Goal: Task Accomplishment & Management: Complete application form

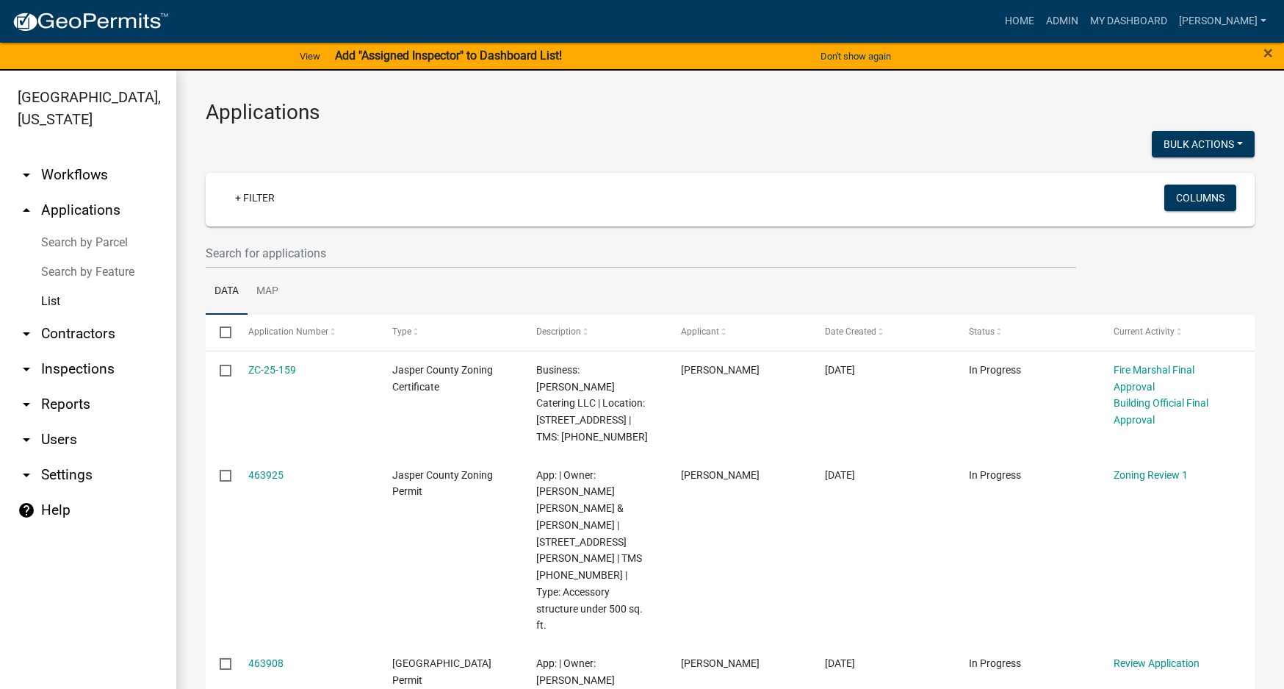
select select "3: 100"
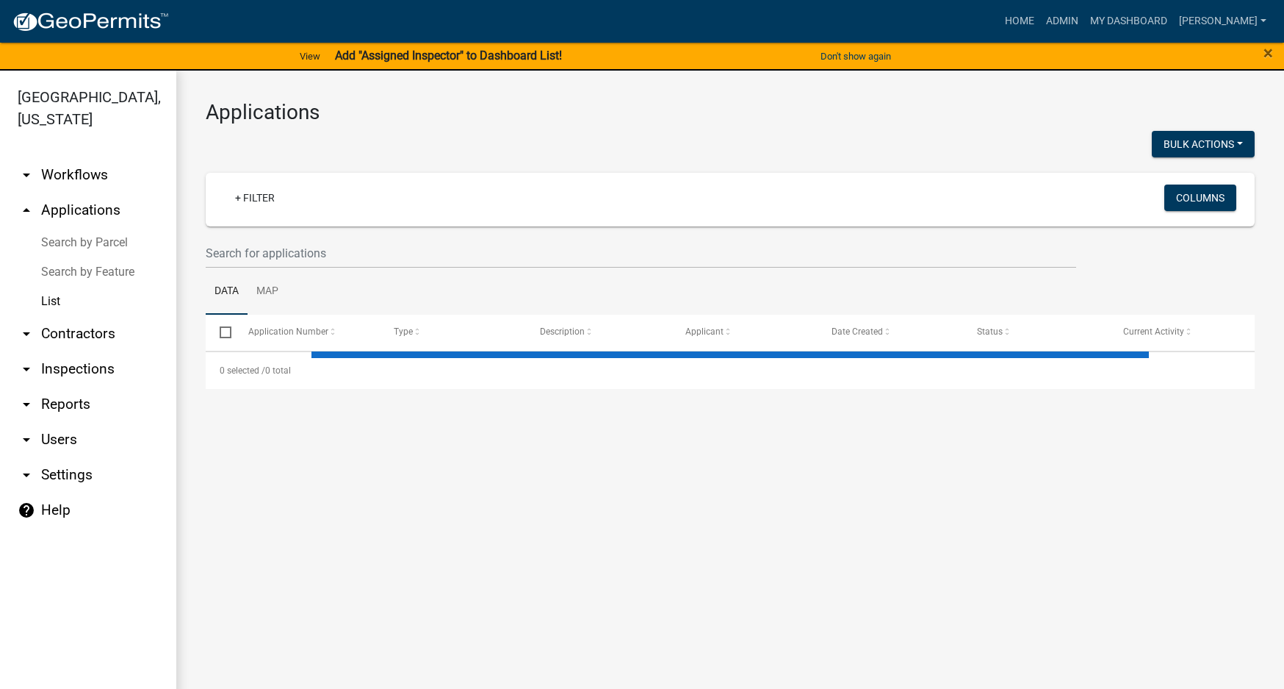
select select "3: 100"
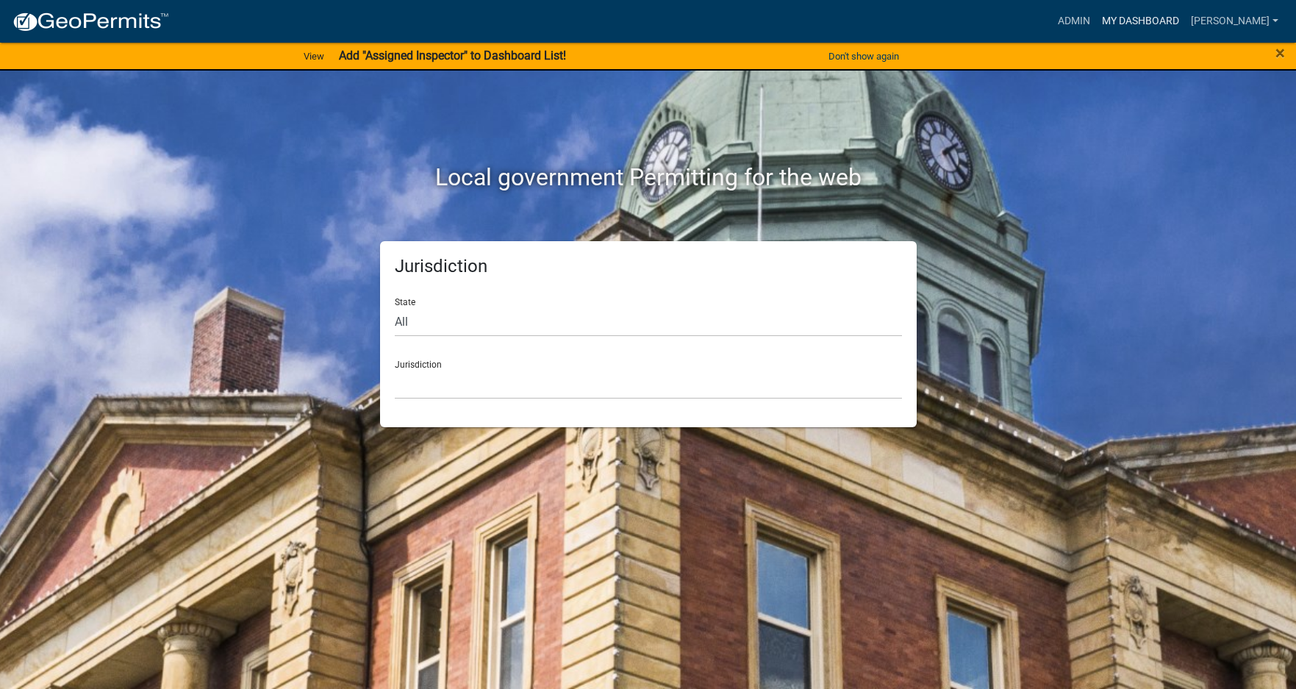
click at [1183, 18] on link "My Dashboard" at bounding box center [1140, 21] width 89 height 28
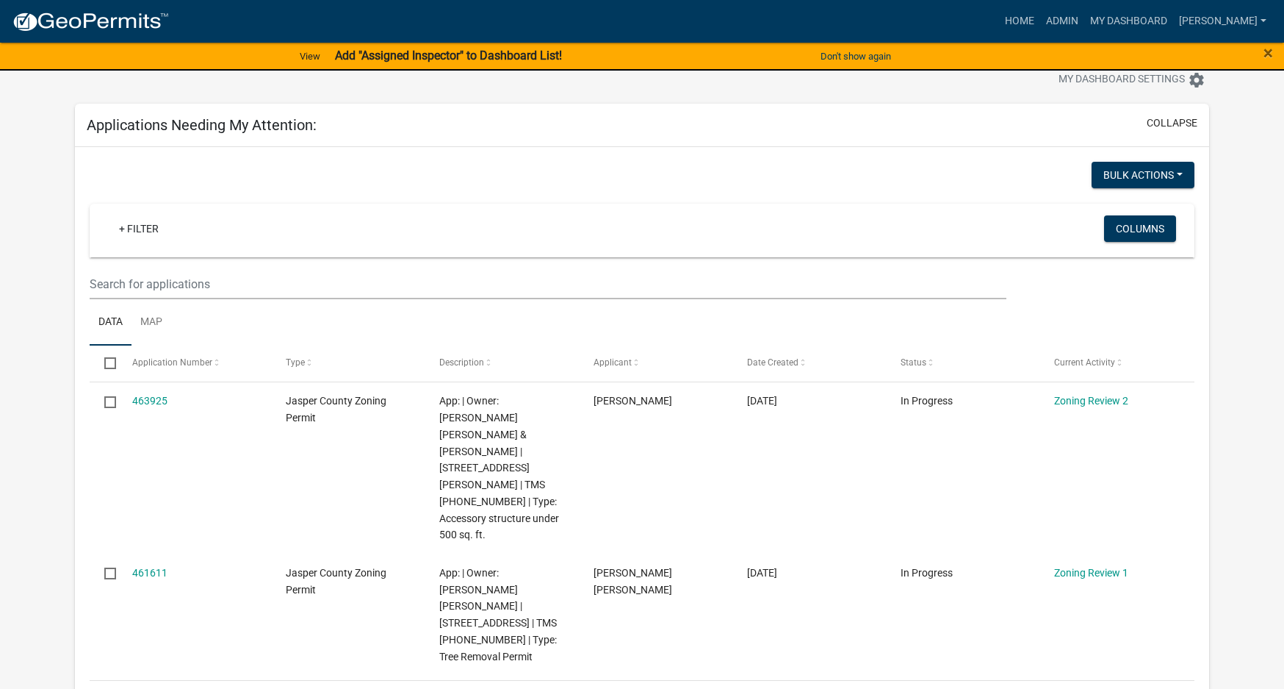
scroll to position [73, 0]
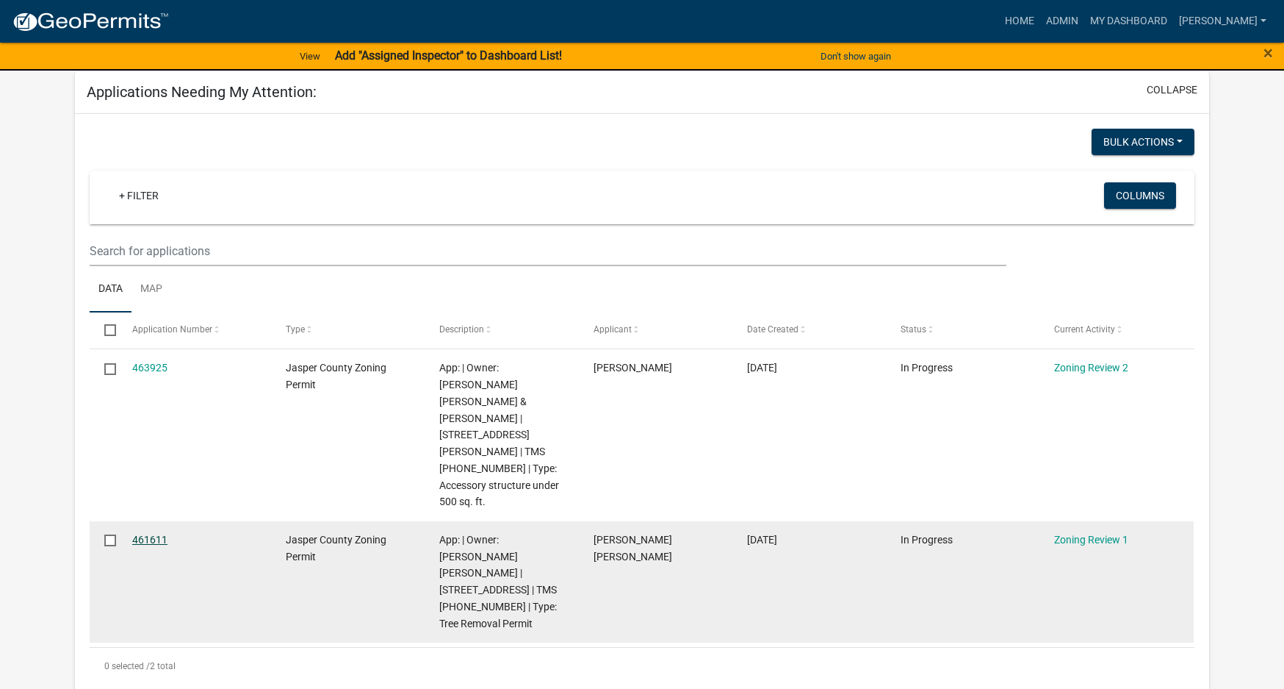
click at [145, 533] on link "461611" at bounding box center [149, 539] width 35 height 12
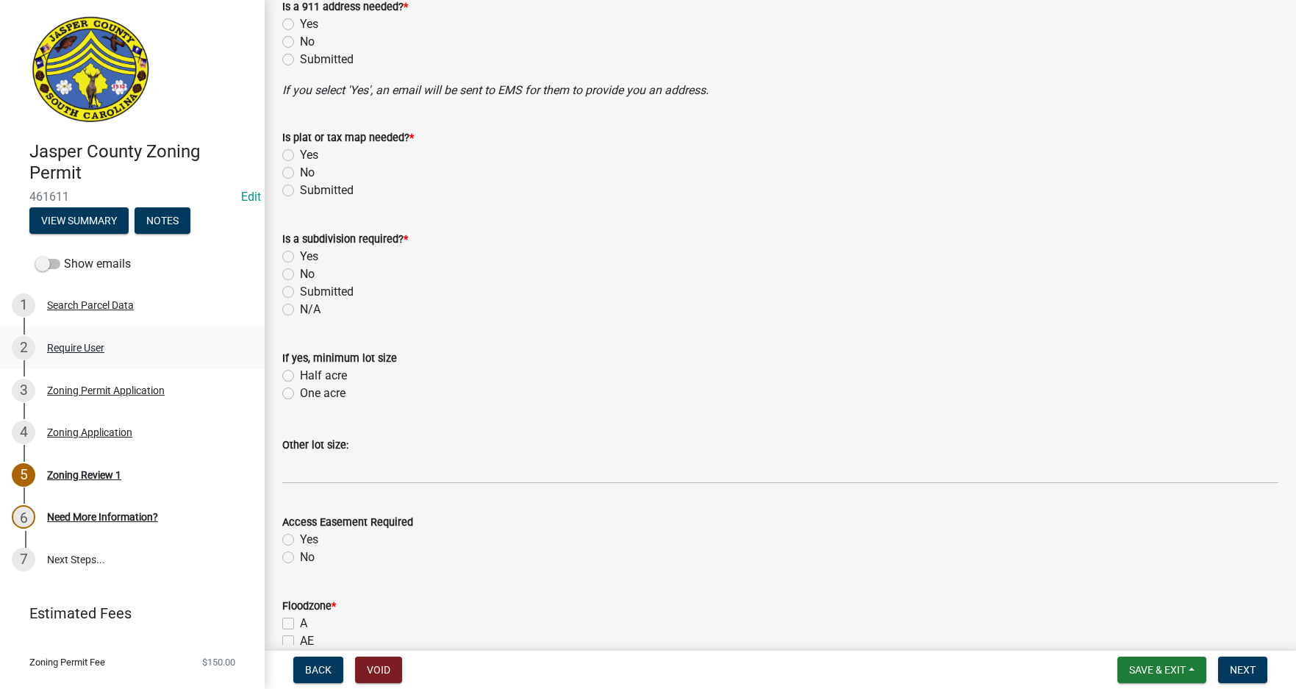
scroll to position [735, 0]
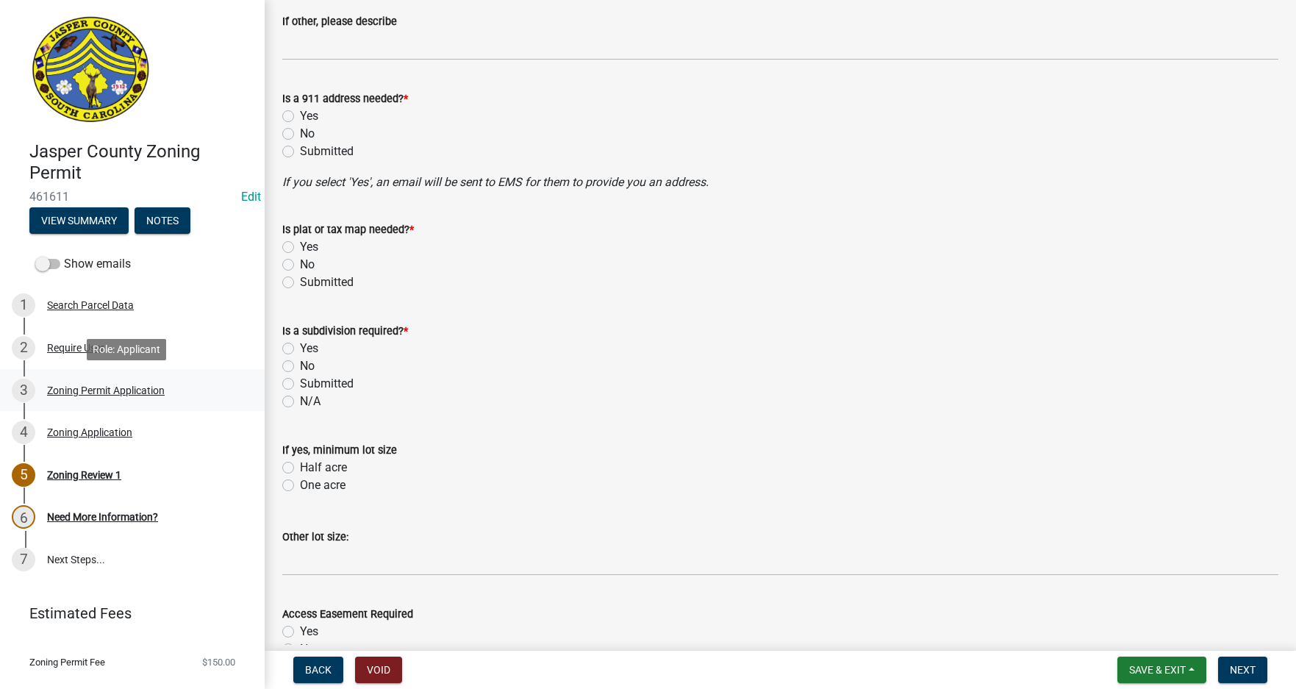
click at [72, 387] on div "Zoning Permit Application" at bounding box center [106, 390] width 118 height 10
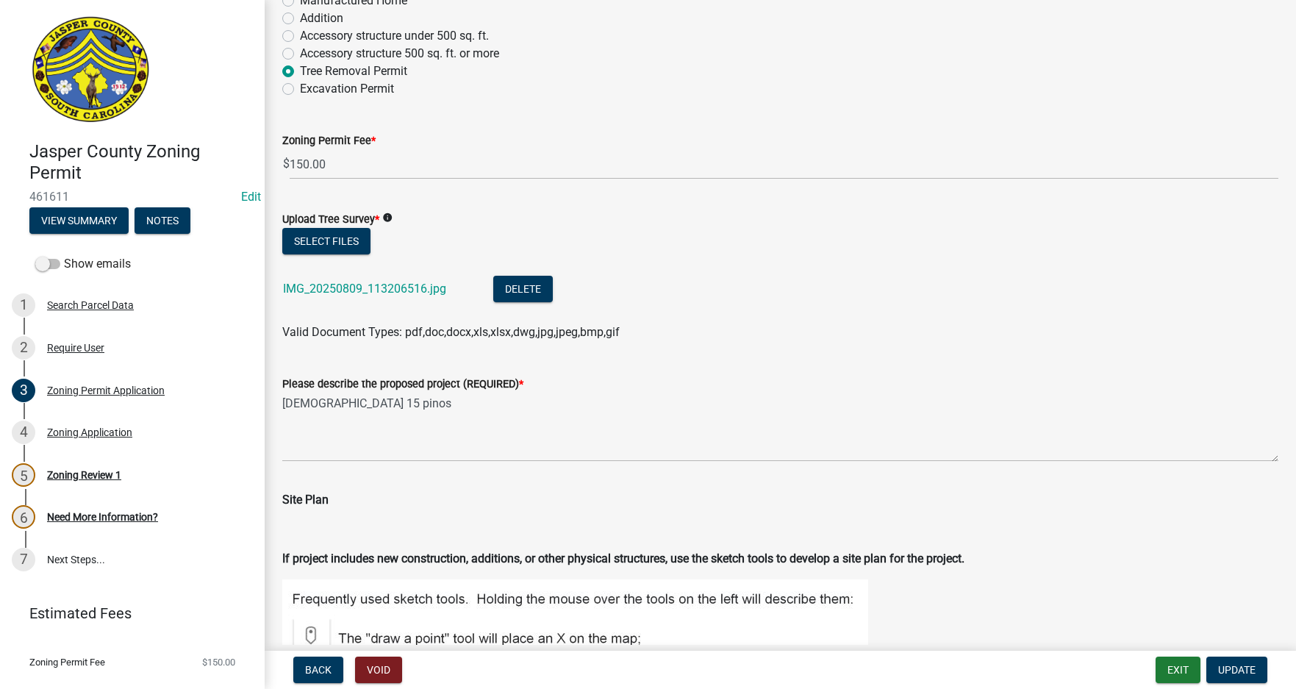
scroll to position [1470, 0]
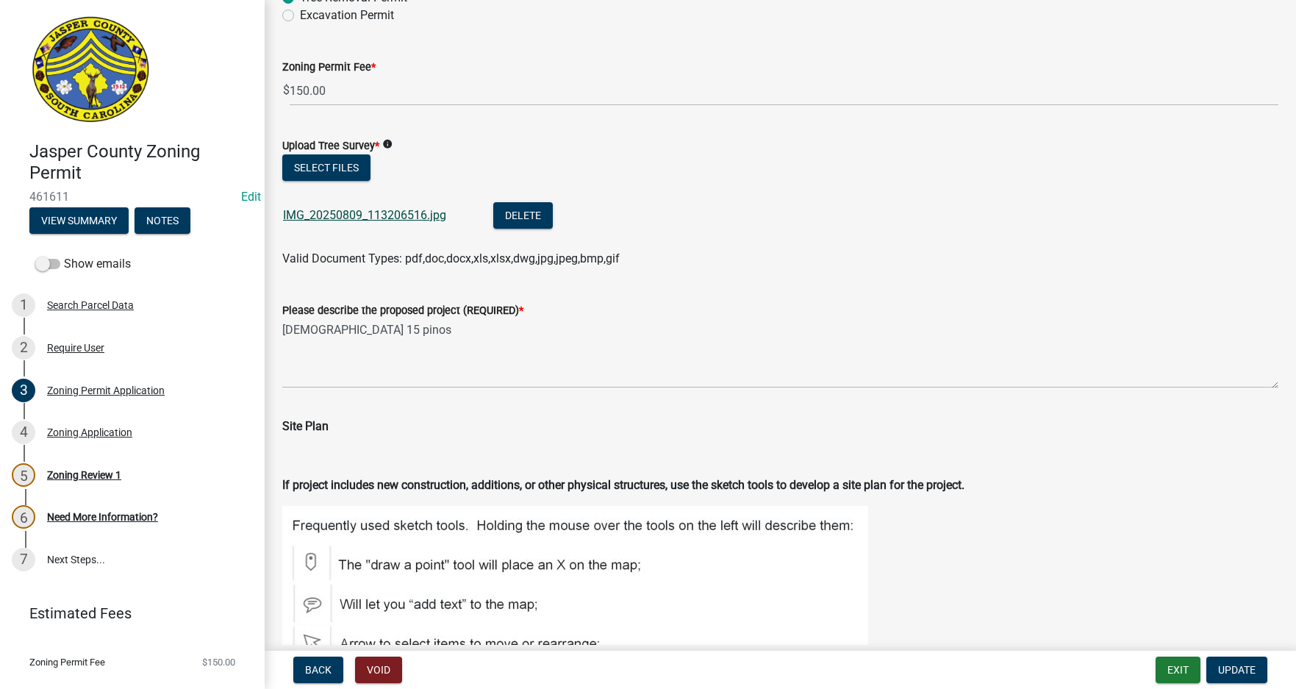
click at [378, 210] on link "IMG_20250809_113206516.jpg" at bounding box center [364, 215] width 163 height 14
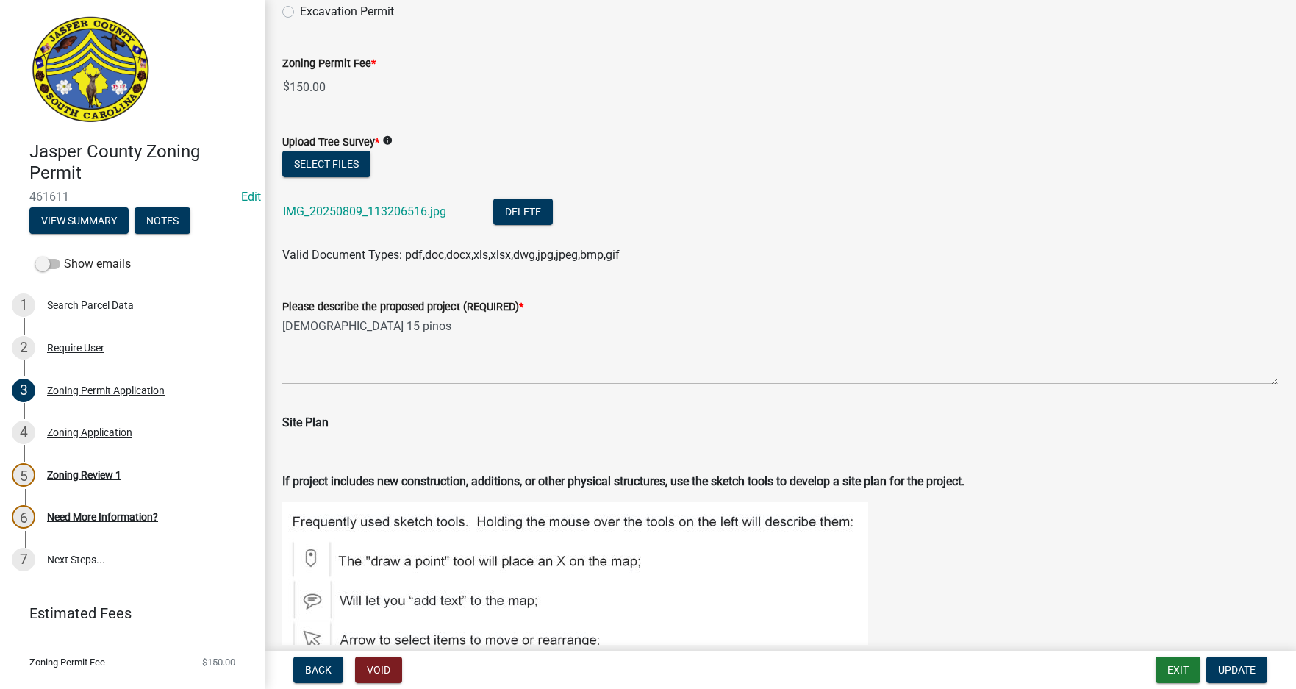
scroll to position [1419, 0]
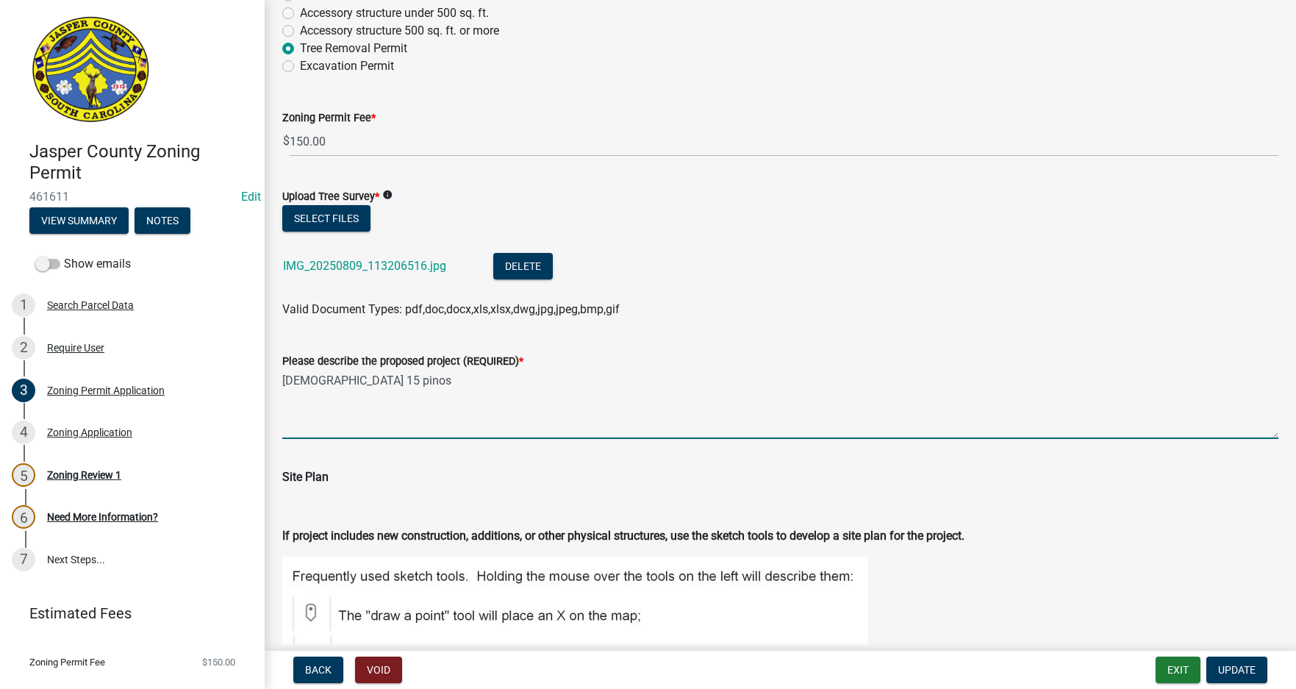
drag, startPoint x: 284, startPoint y: 382, endPoint x: 360, endPoint y: 381, distance: 75.7
click at [360, 381] on textarea "Cortar 15 pinos" at bounding box center [780, 404] width 996 height 69
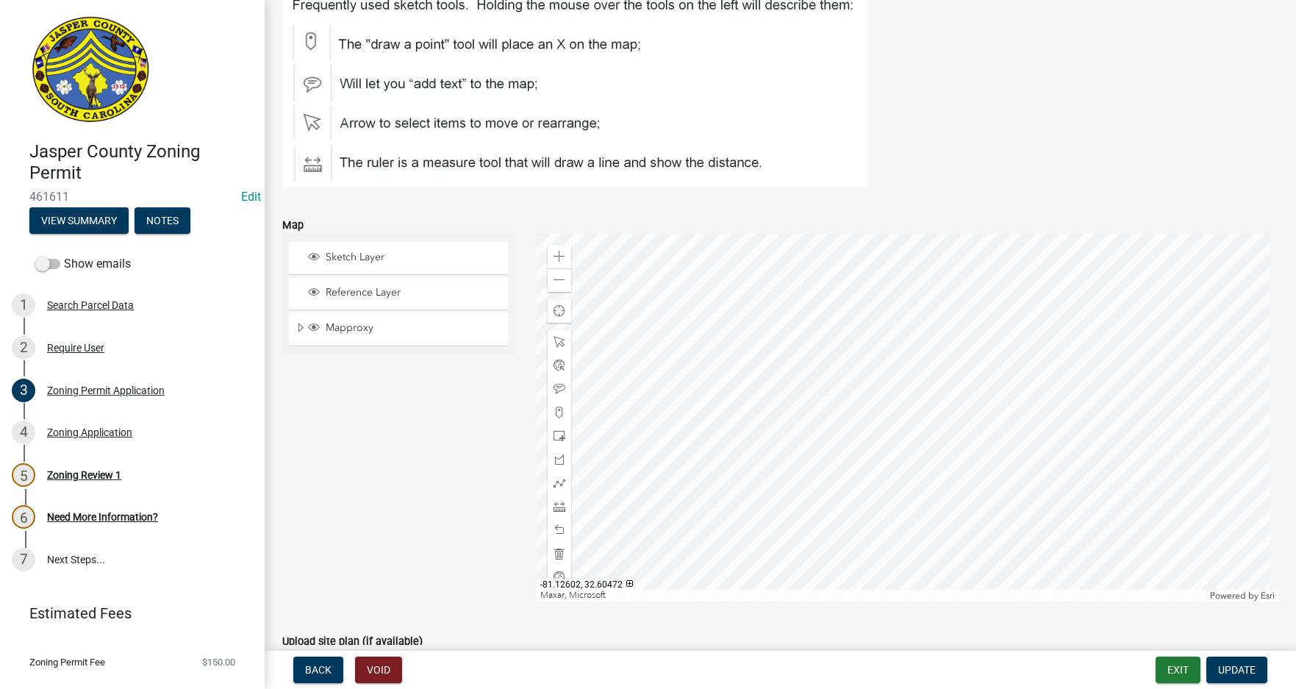
scroll to position [2007, 0]
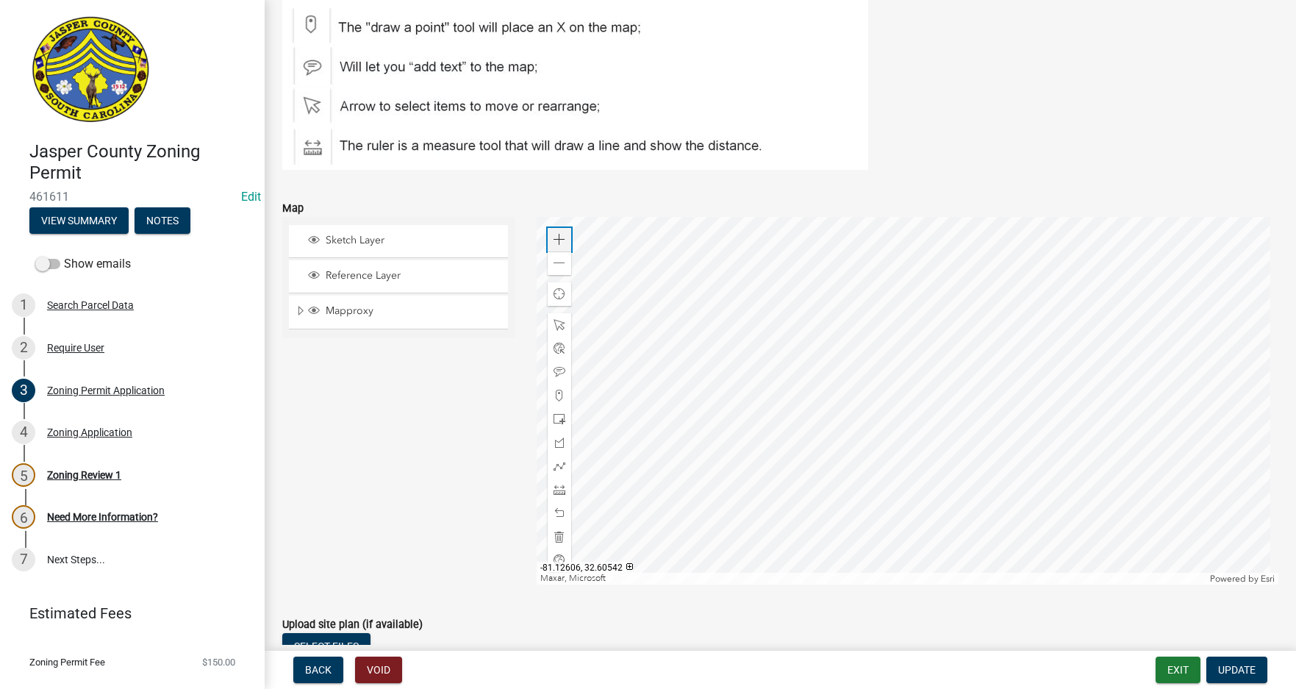
click at [554, 234] on span at bounding box center [559, 240] width 12 height 12
click at [298, 309] on span "Expand" at bounding box center [301, 311] width 12 height 14
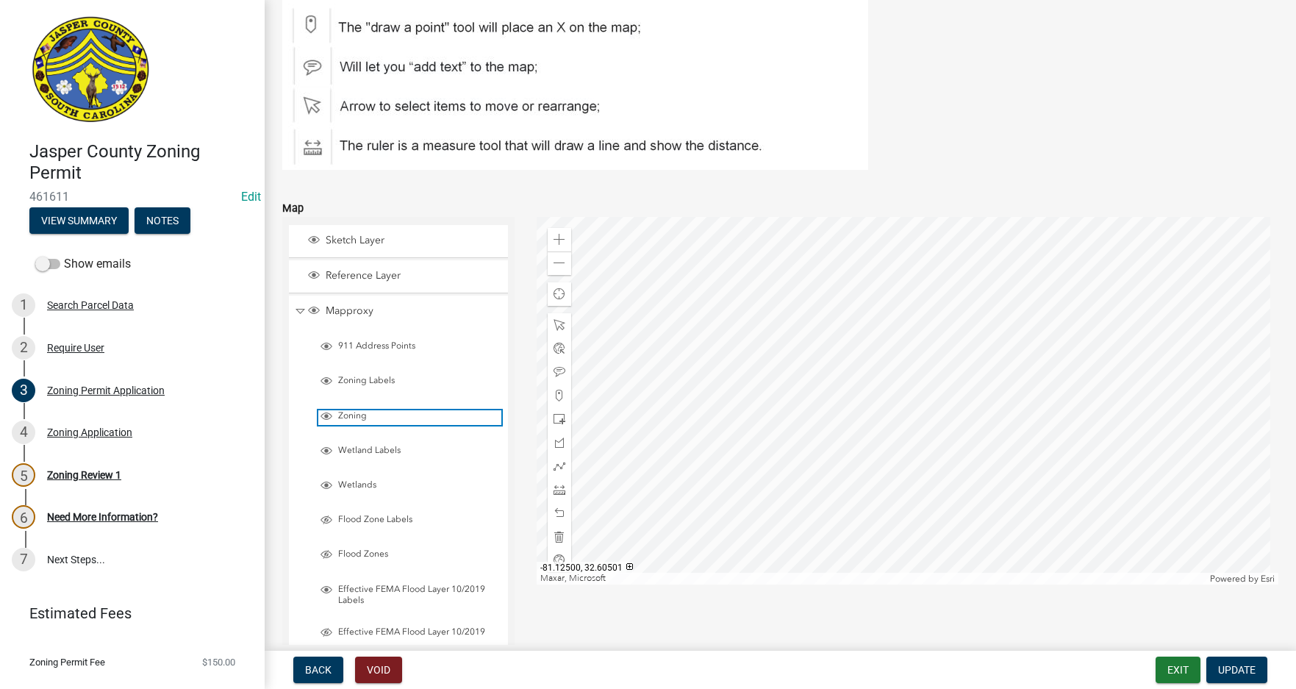
click at [326, 416] on span "Layer List" at bounding box center [326, 416] width 12 height 12
click at [331, 417] on span "Layer List" at bounding box center [326, 416] width 12 height 12
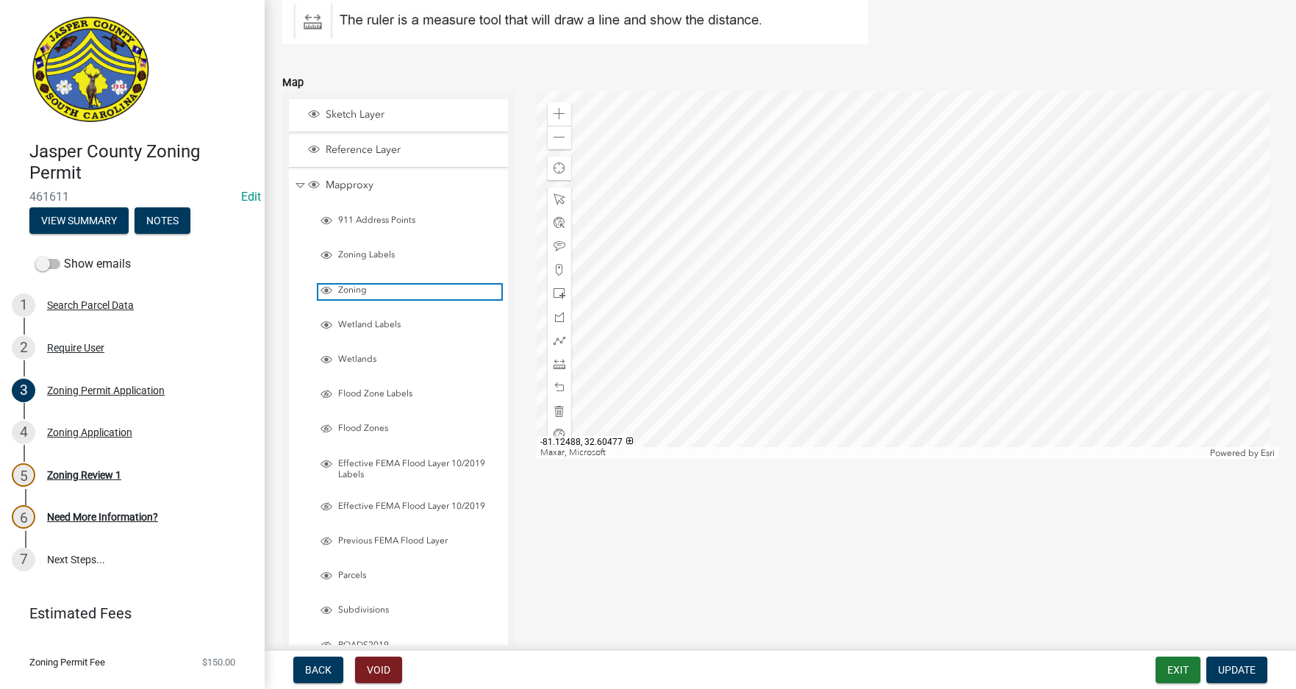
scroll to position [2154, 0]
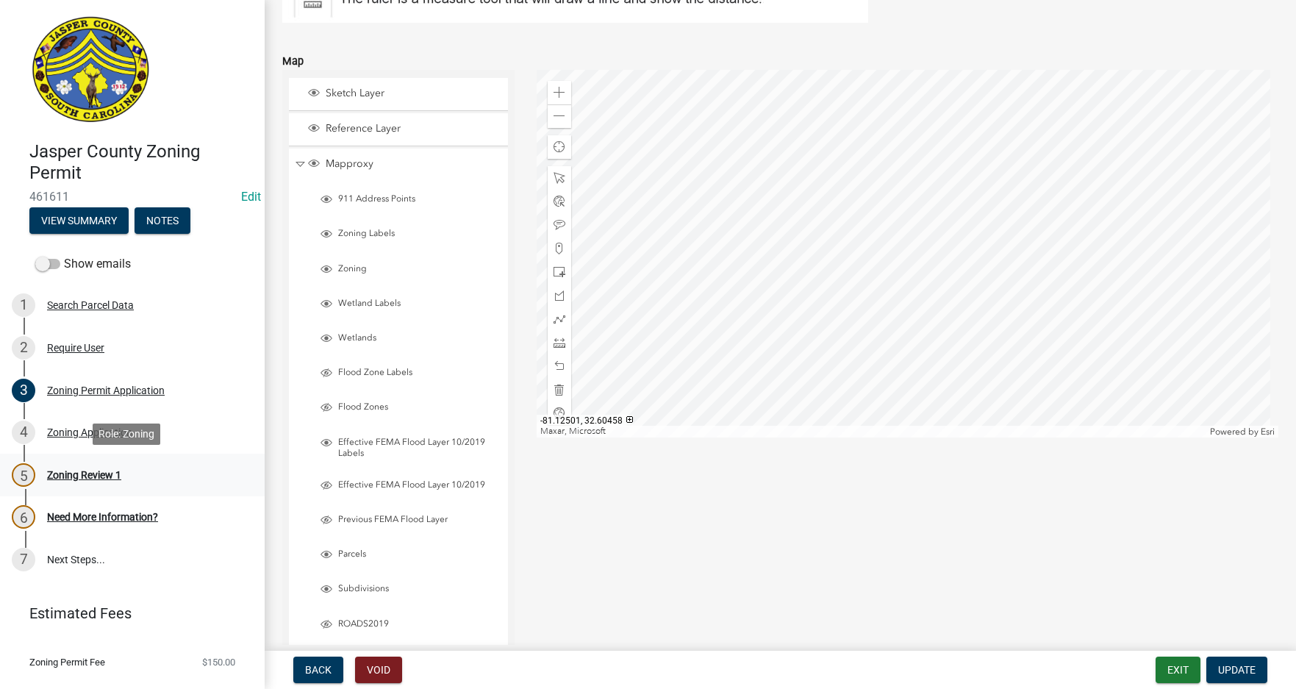
click at [104, 476] on div "Zoning Review 1" at bounding box center [84, 475] width 74 height 10
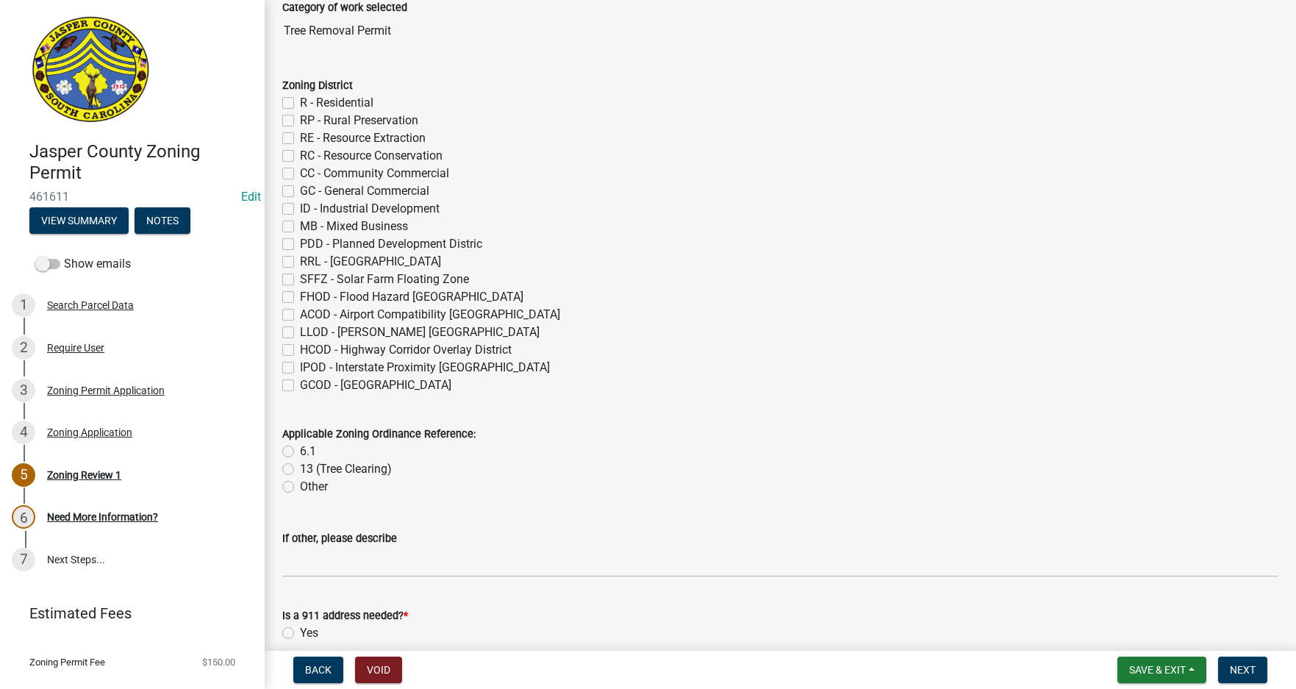
scroll to position [220, 0]
click at [300, 99] on label "R - Residential" at bounding box center [336, 101] width 73 height 18
click at [300, 99] on input "R - Residential" at bounding box center [305, 97] width 10 height 10
checkbox input "true"
checkbox input "false"
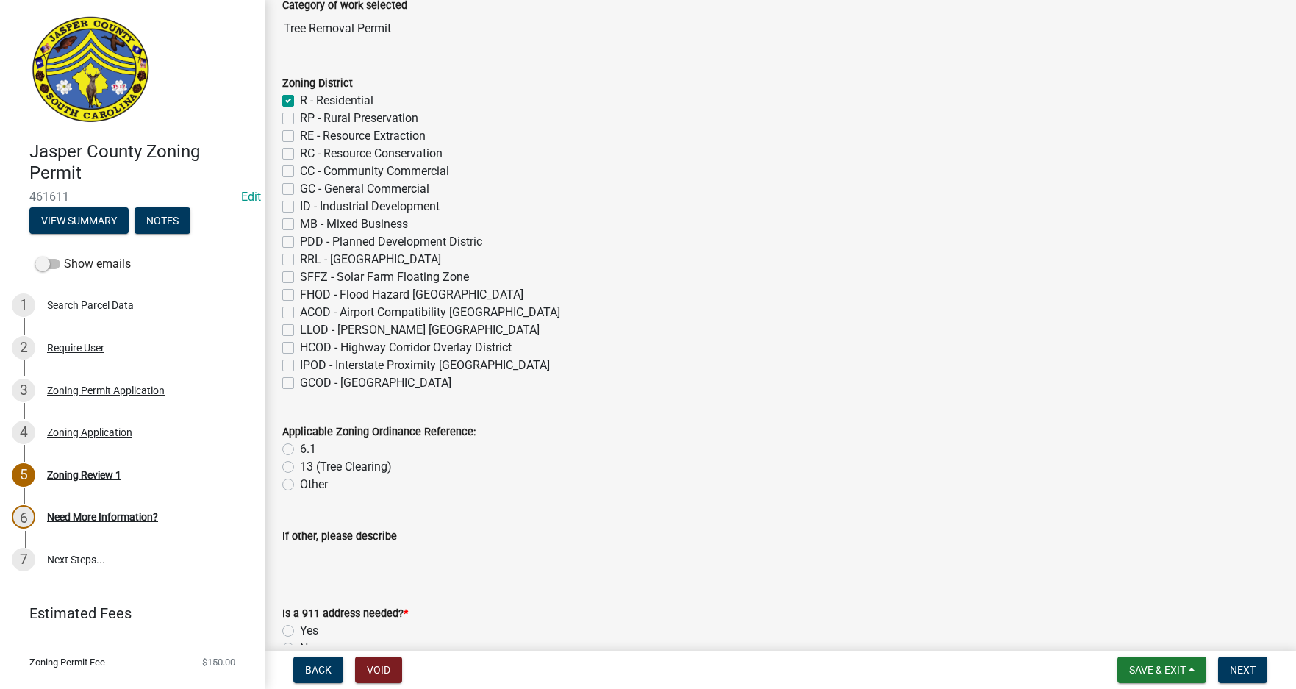
checkbox input "false"
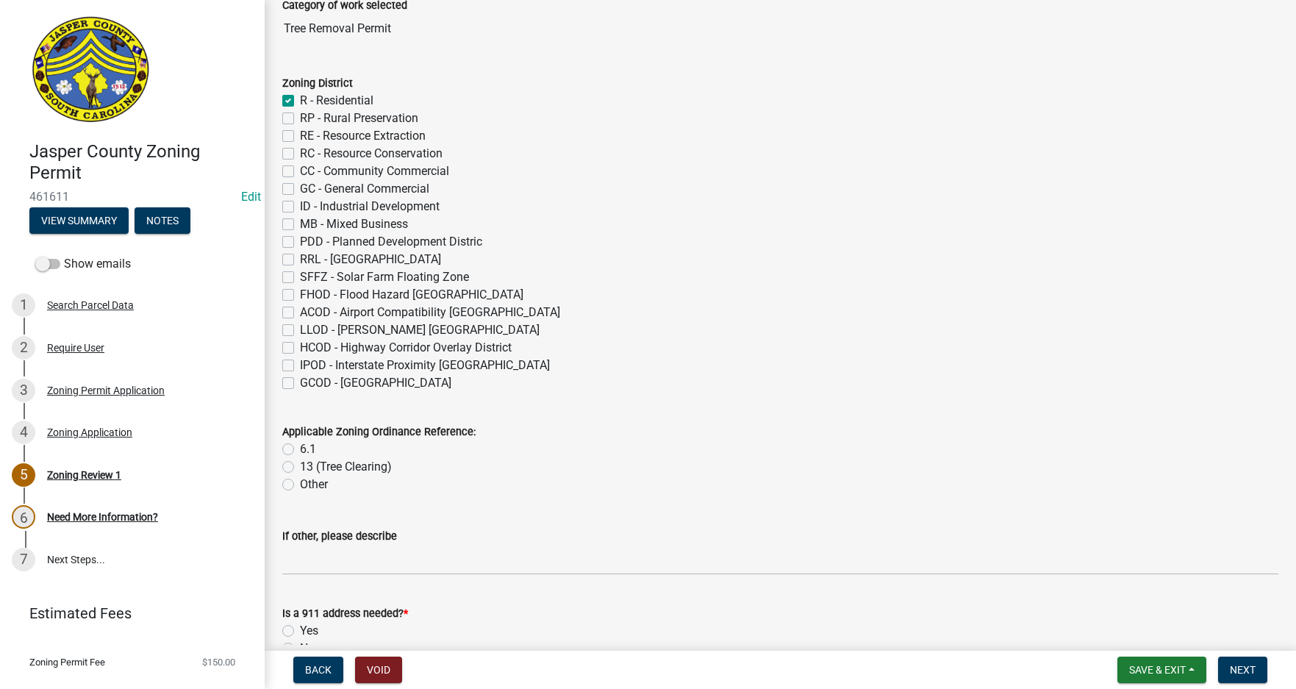
checkbox input "false"
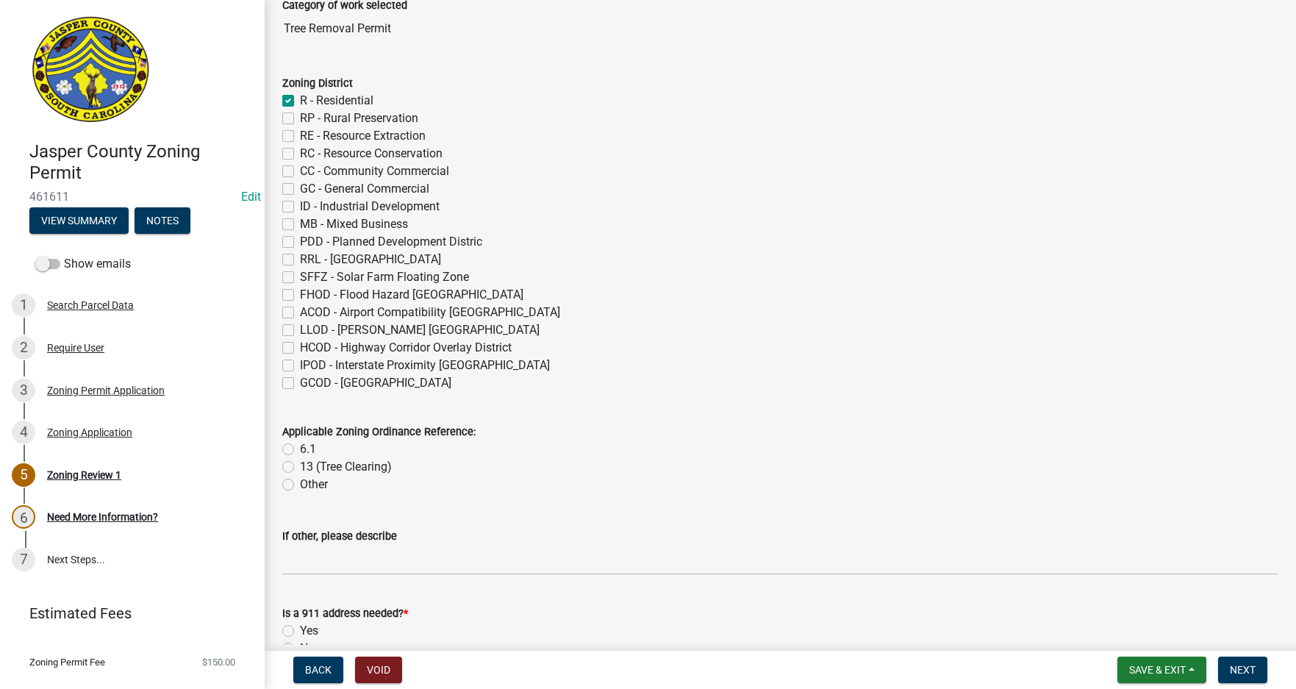
checkbox input "false"
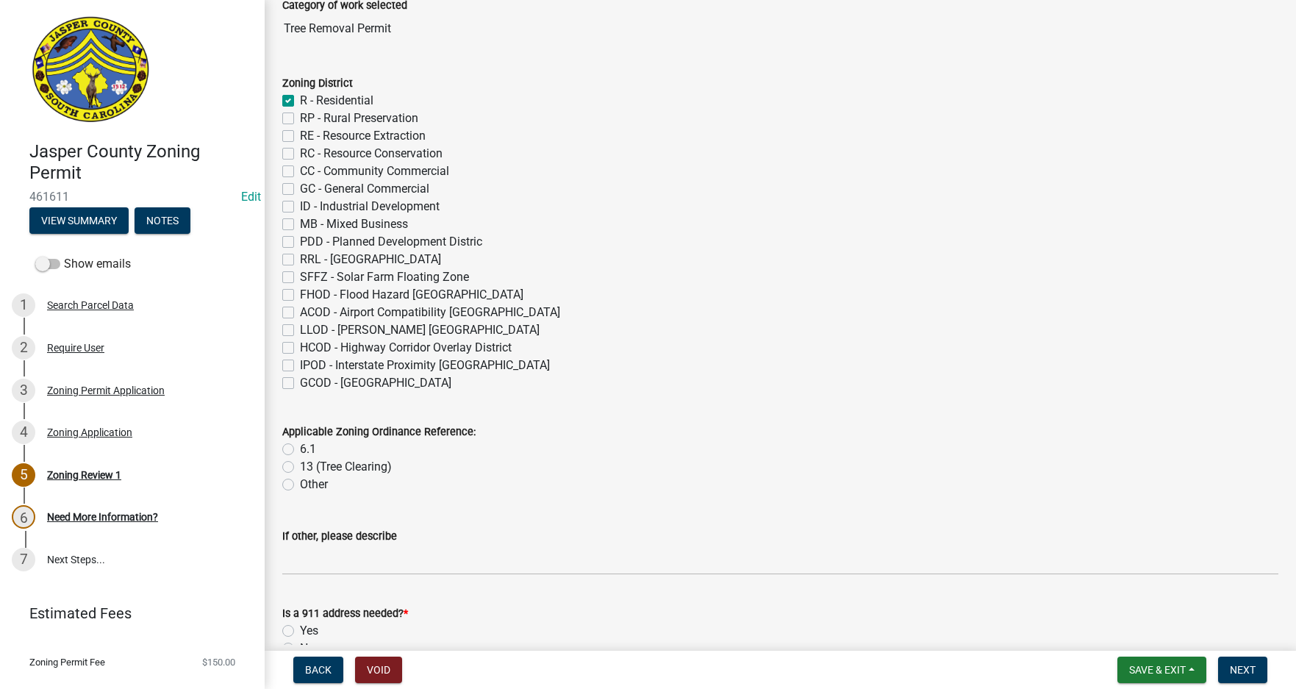
click at [300, 465] on label "13 (Tree Clearing)" at bounding box center [346, 467] width 92 height 18
click at [300, 465] on input "13 (Tree Clearing)" at bounding box center [305, 463] width 10 height 10
radio input "true"
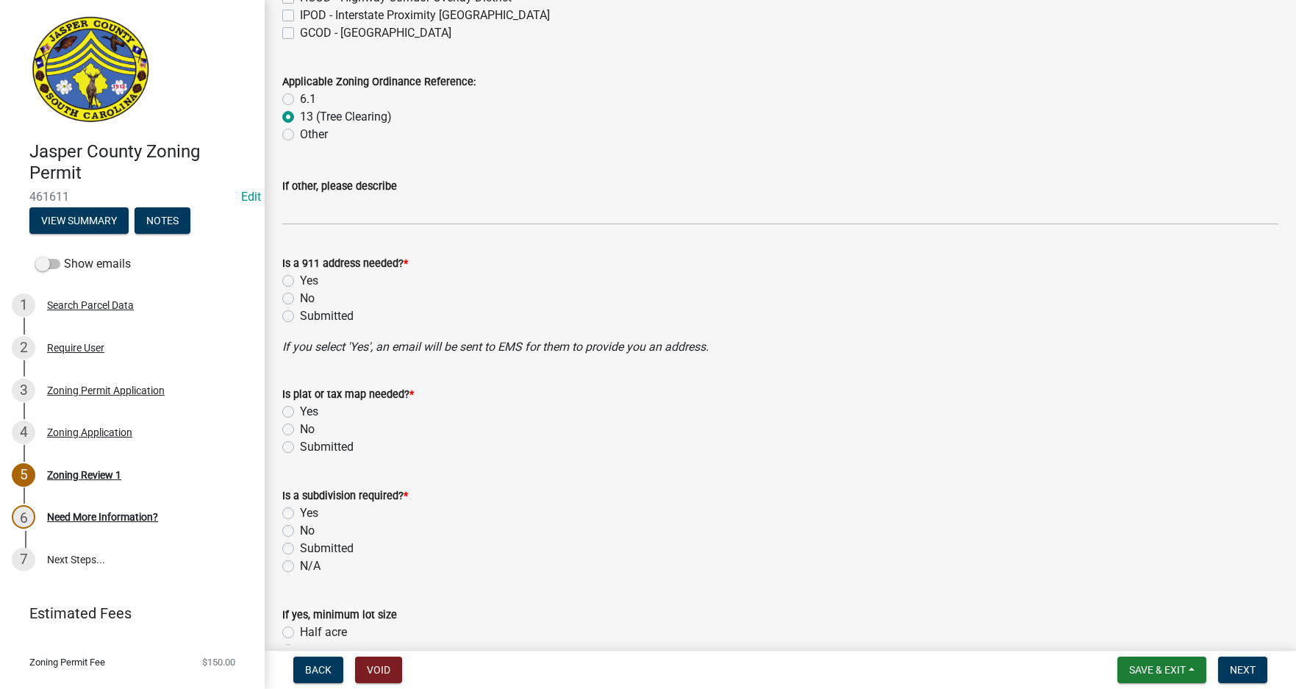
scroll to position [588, 0]
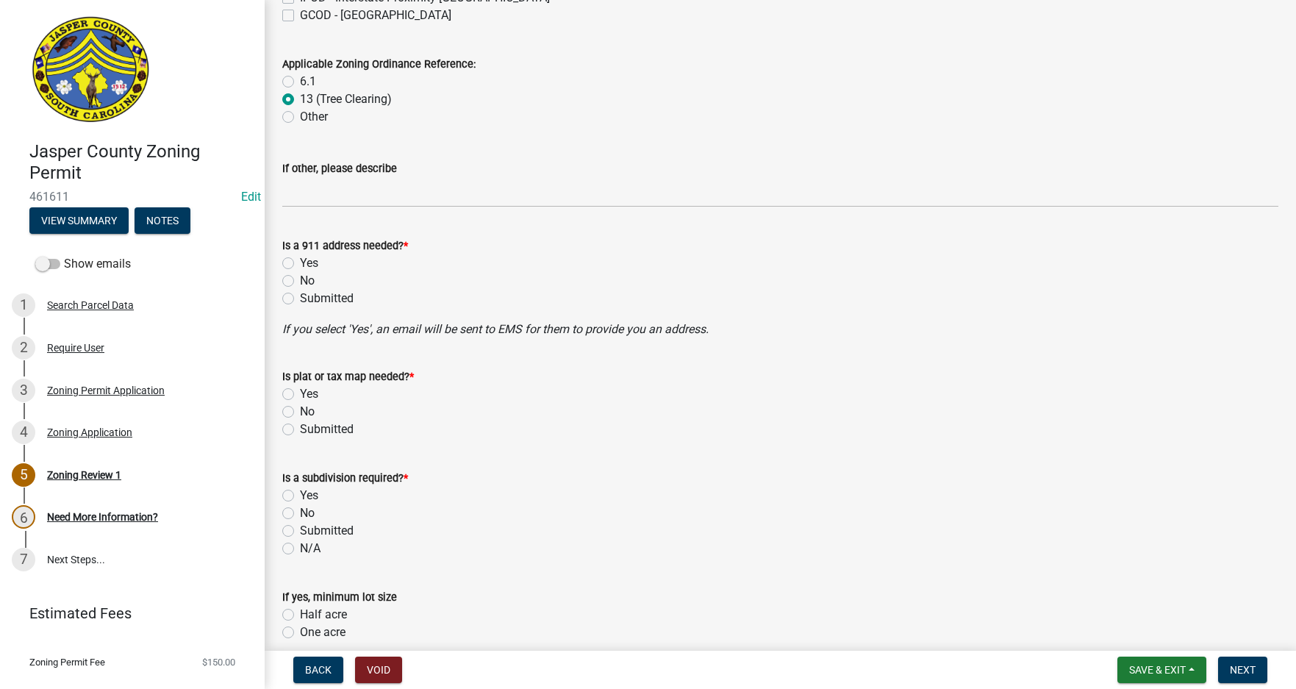
click at [300, 281] on label "No" at bounding box center [307, 281] width 15 height 18
click at [300, 281] on input "No" at bounding box center [305, 277] width 10 height 10
radio input "true"
click at [300, 409] on label "No" at bounding box center [307, 412] width 15 height 18
click at [300, 409] on input "No" at bounding box center [305, 408] width 10 height 10
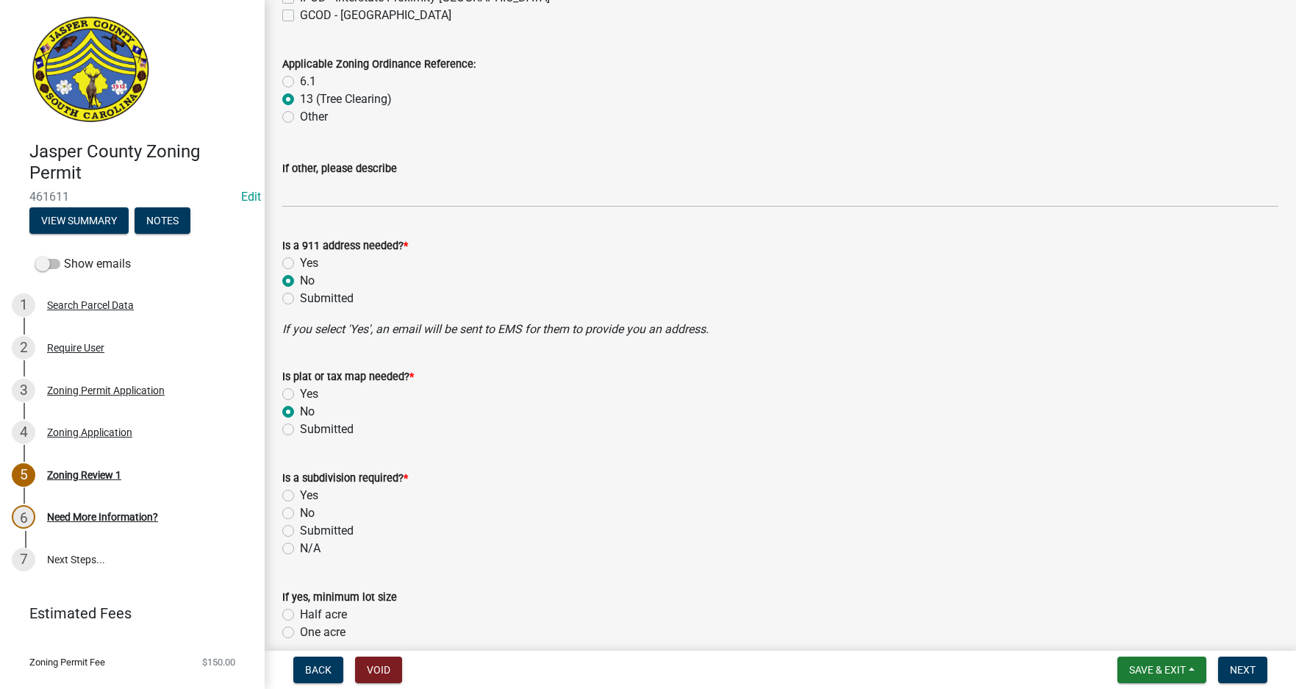
radio input "true"
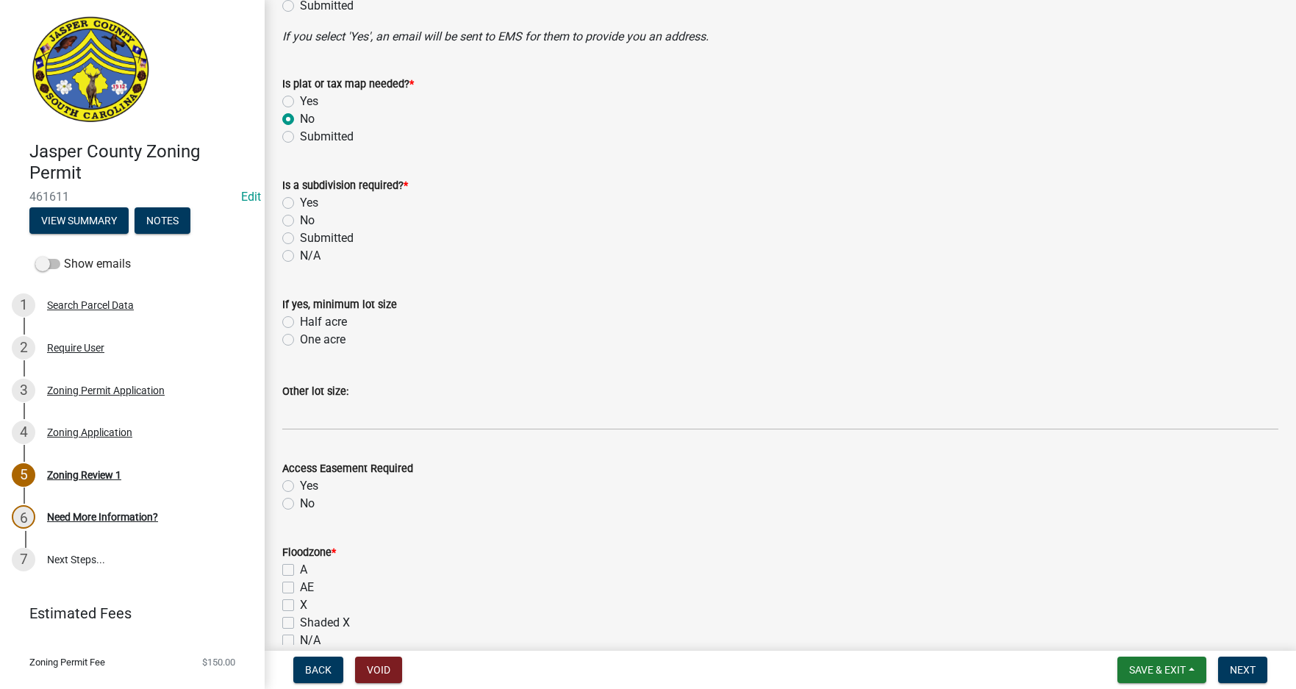
scroll to position [882, 0]
click at [300, 219] on label "No" at bounding box center [307, 219] width 15 height 18
click at [300, 219] on input "No" at bounding box center [305, 215] width 10 height 10
radio input "true"
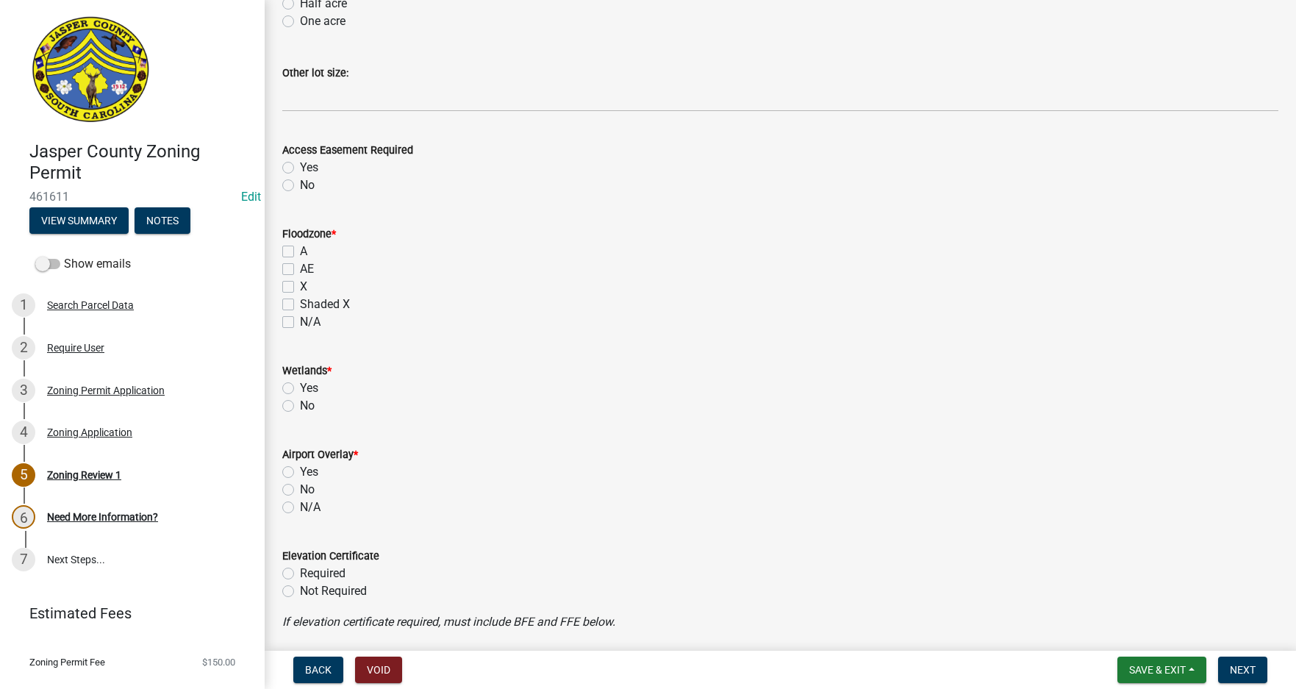
scroll to position [1249, 0]
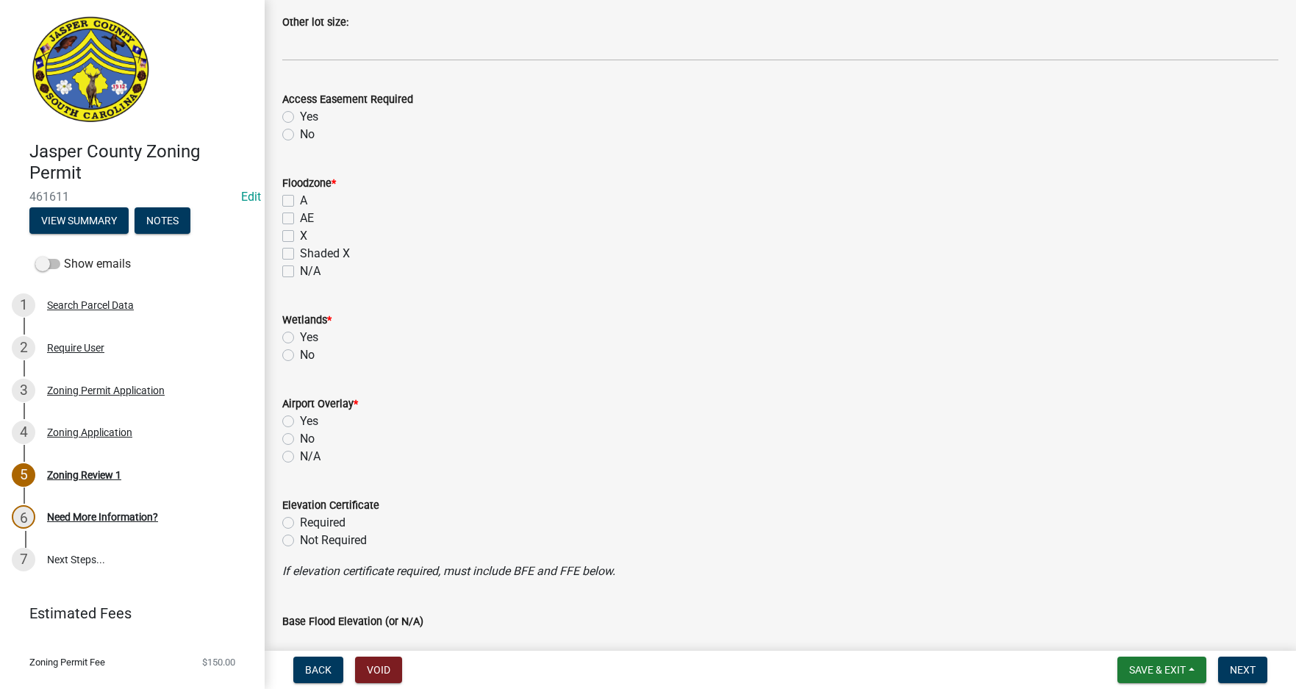
click at [300, 135] on label "No" at bounding box center [307, 135] width 15 height 18
click at [300, 135] on input "No" at bounding box center [305, 131] width 10 height 10
radio input "true"
click at [300, 270] on label "N/A" at bounding box center [310, 271] width 21 height 18
click at [300, 270] on input "N/A" at bounding box center [305, 267] width 10 height 10
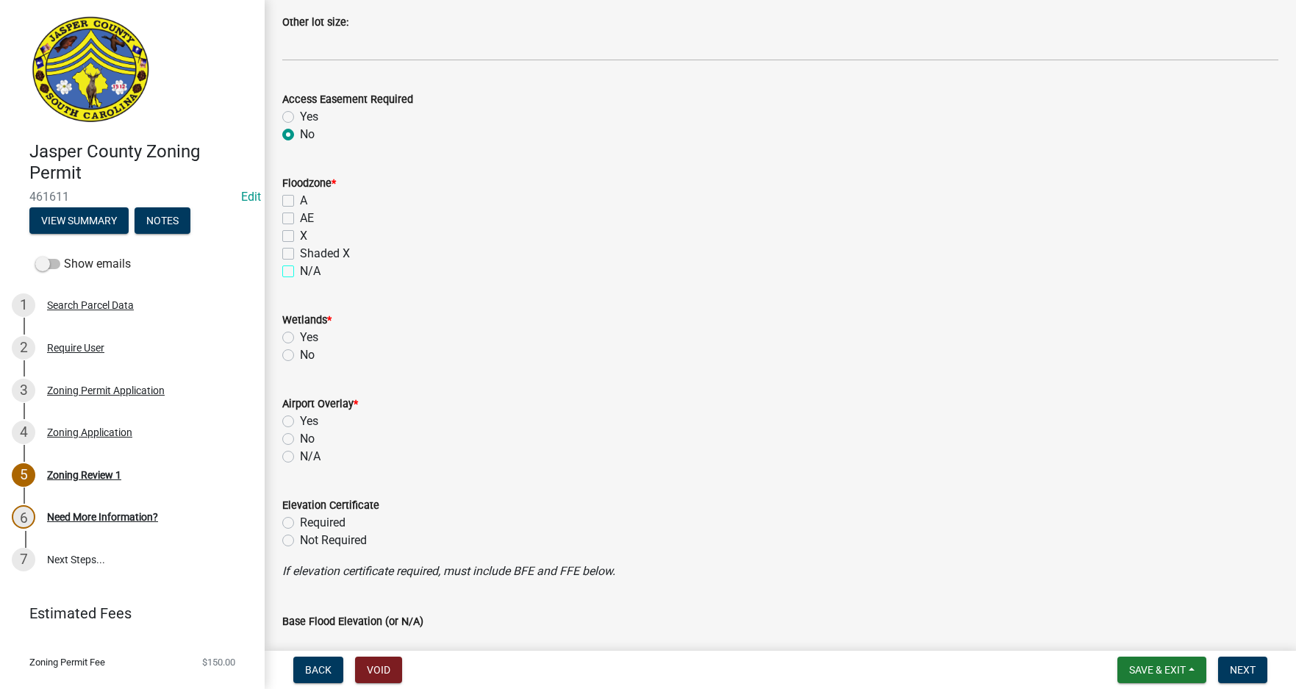
checkbox input "true"
checkbox input "false"
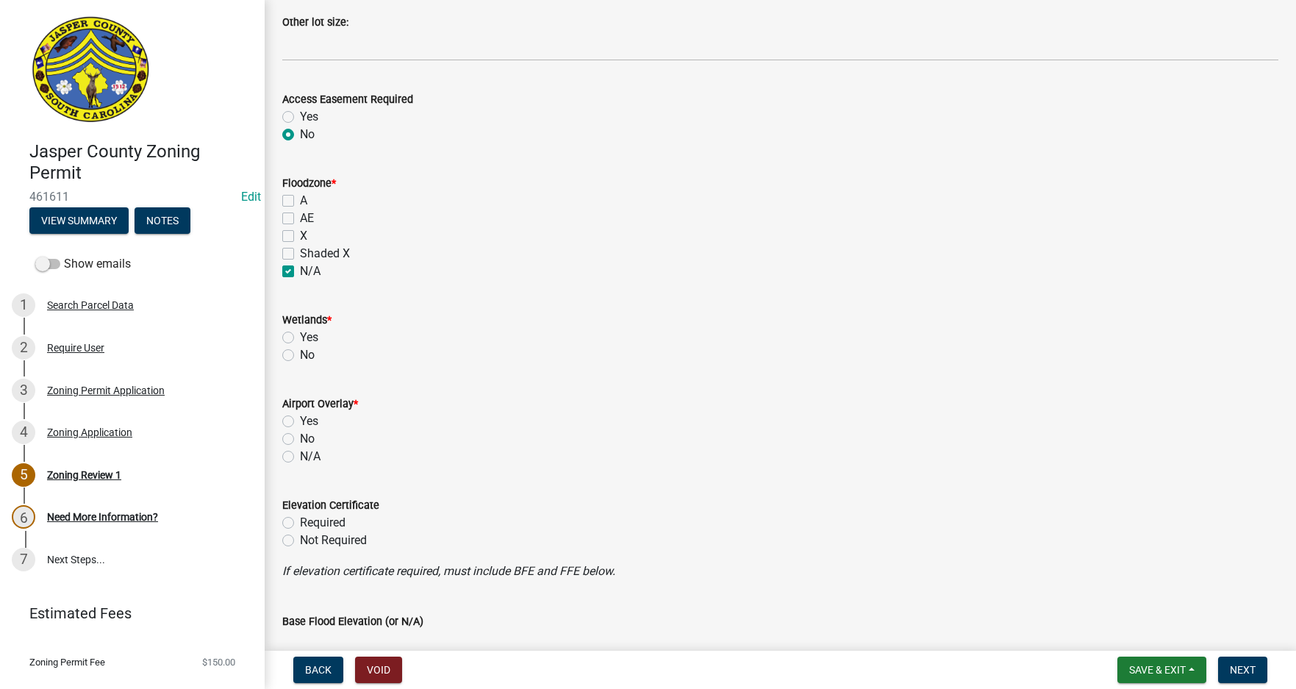
checkbox input "true"
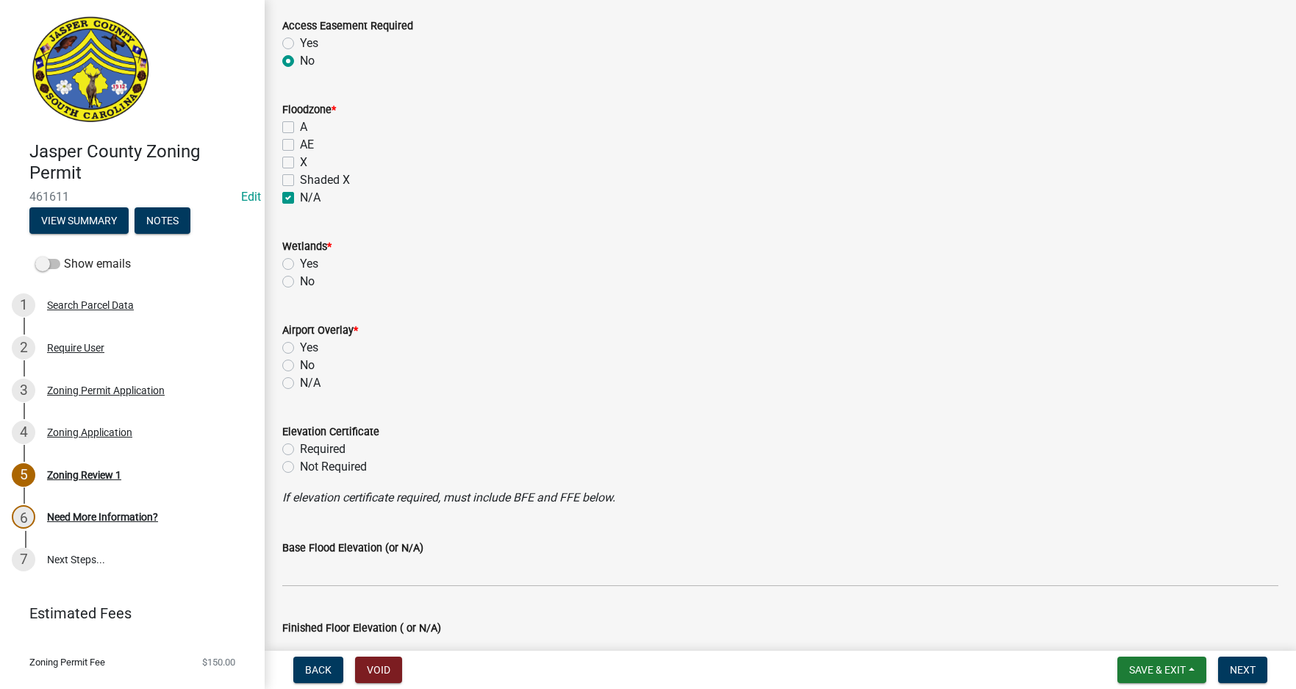
click at [300, 263] on label "Yes" at bounding box center [309, 264] width 18 height 18
click at [300, 263] on input "Yes" at bounding box center [305, 260] width 10 height 10
radio input "true"
click at [300, 381] on label "N/A" at bounding box center [310, 383] width 21 height 18
click at [300, 381] on input "N/A" at bounding box center [305, 379] width 10 height 10
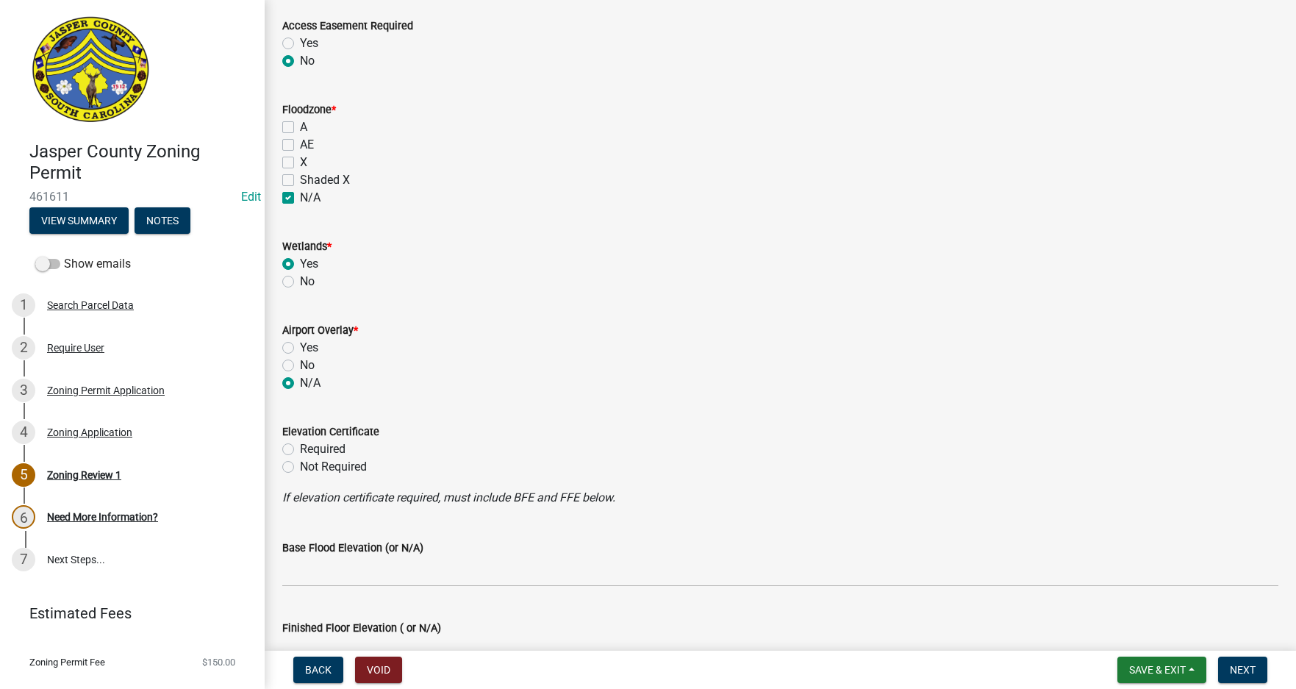
radio input "true"
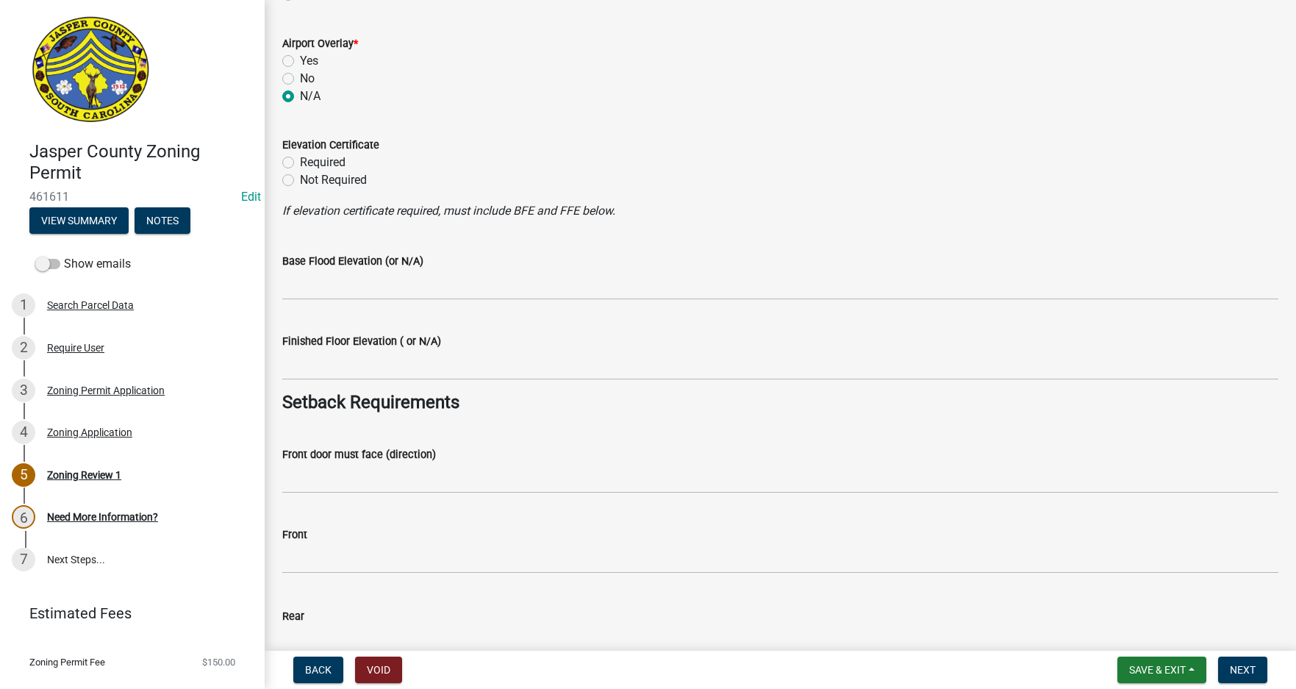
scroll to position [1617, 0]
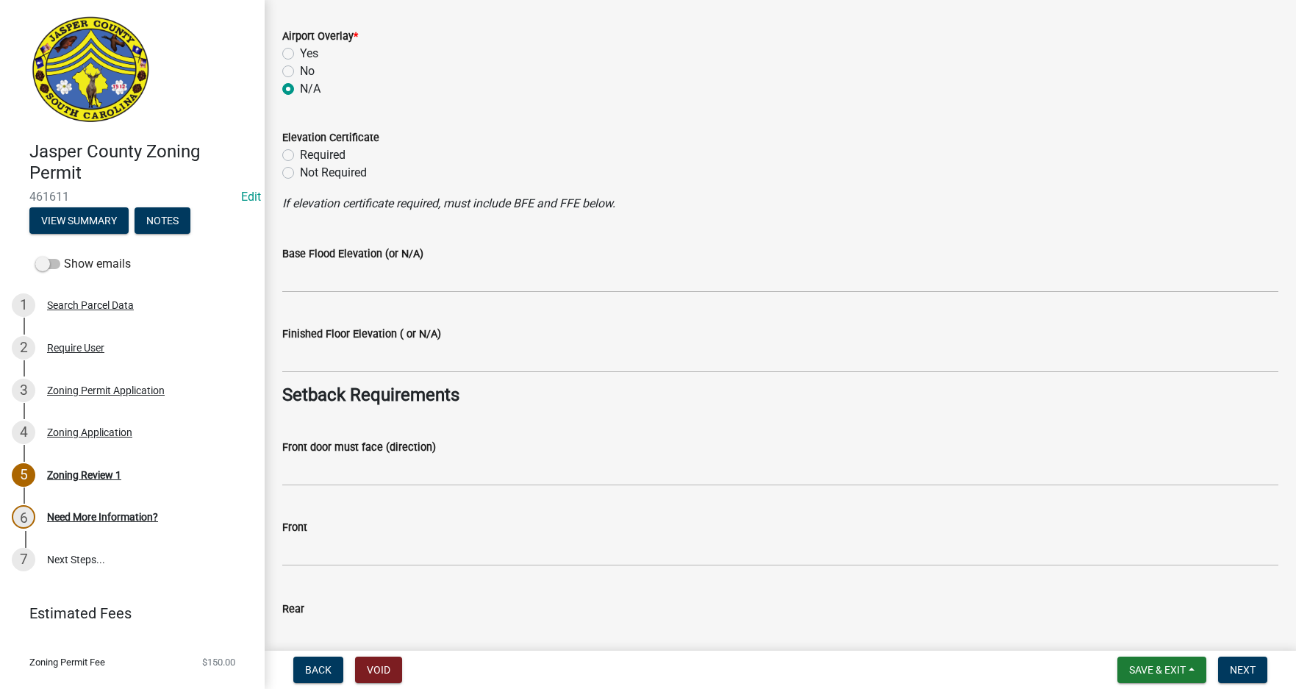
click at [300, 174] on label "Not Required" at bounding box center [333, 173] width 67 height 18
click at [300, 173] on input "Not Required" at bounding box center [305, 169] width 10 height 10
radio input "true"
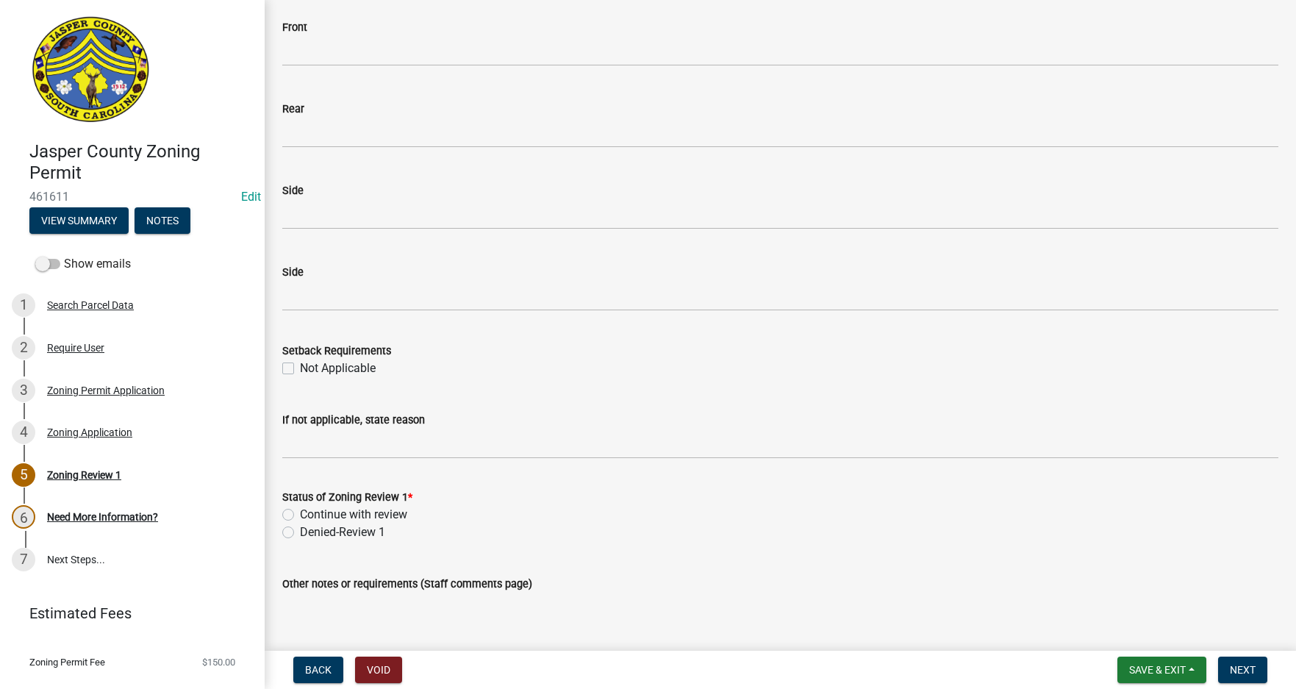
scroll to position [2131, 0]
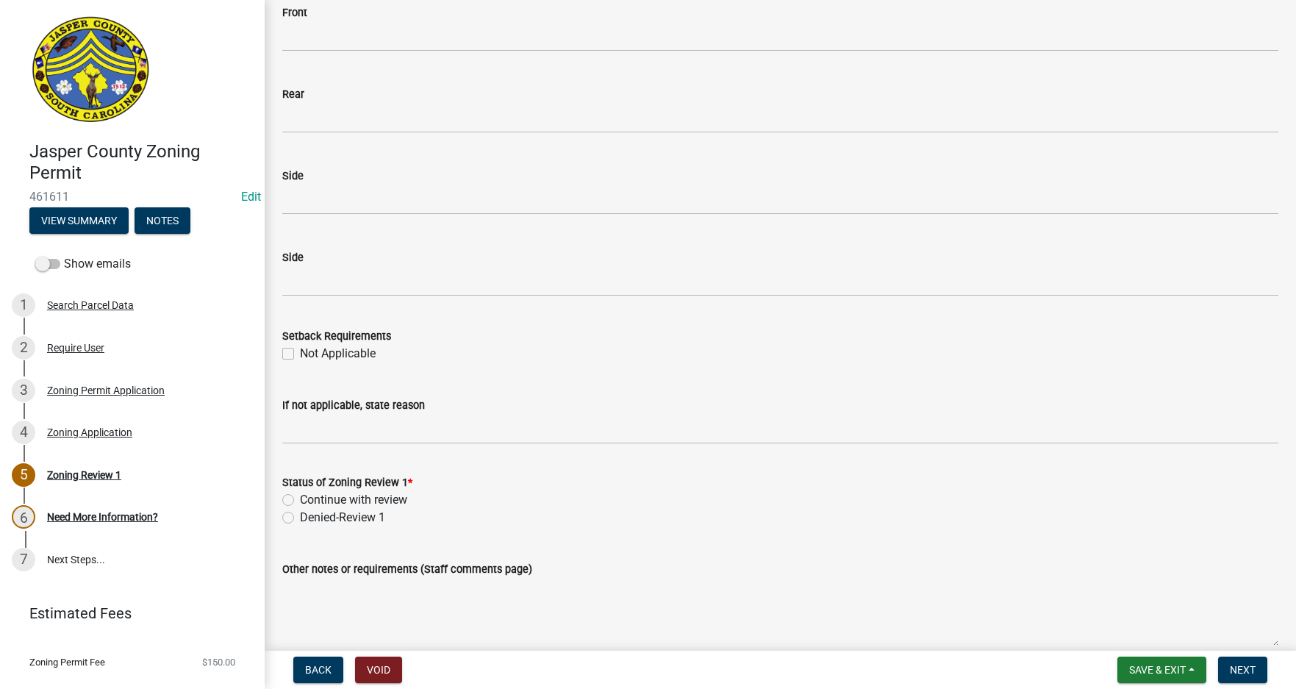
click at [300, 351] on label "Not Applicable" at bounding box center [338, 354] width 76 height 18
click at [300, 351] on input "Not Applicable" at bounding box center [305, 350] width 10 height 10
checkbox input "true"
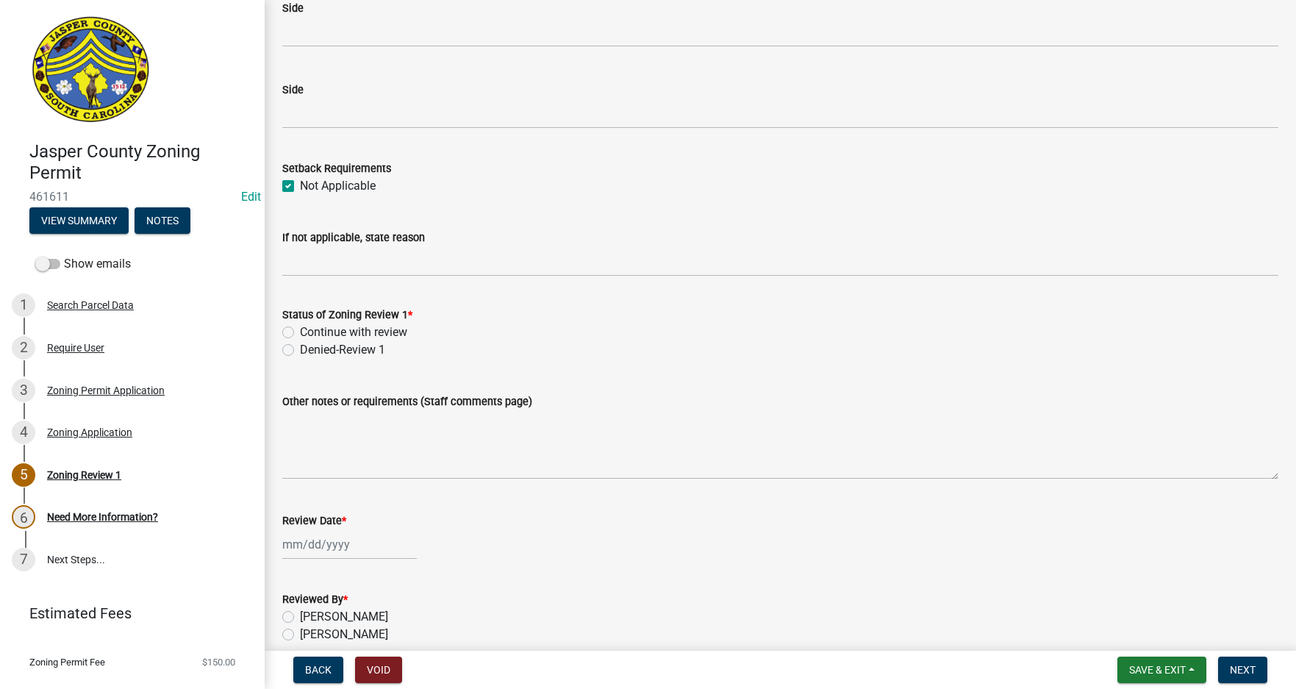
scroll to position [2351, 0]
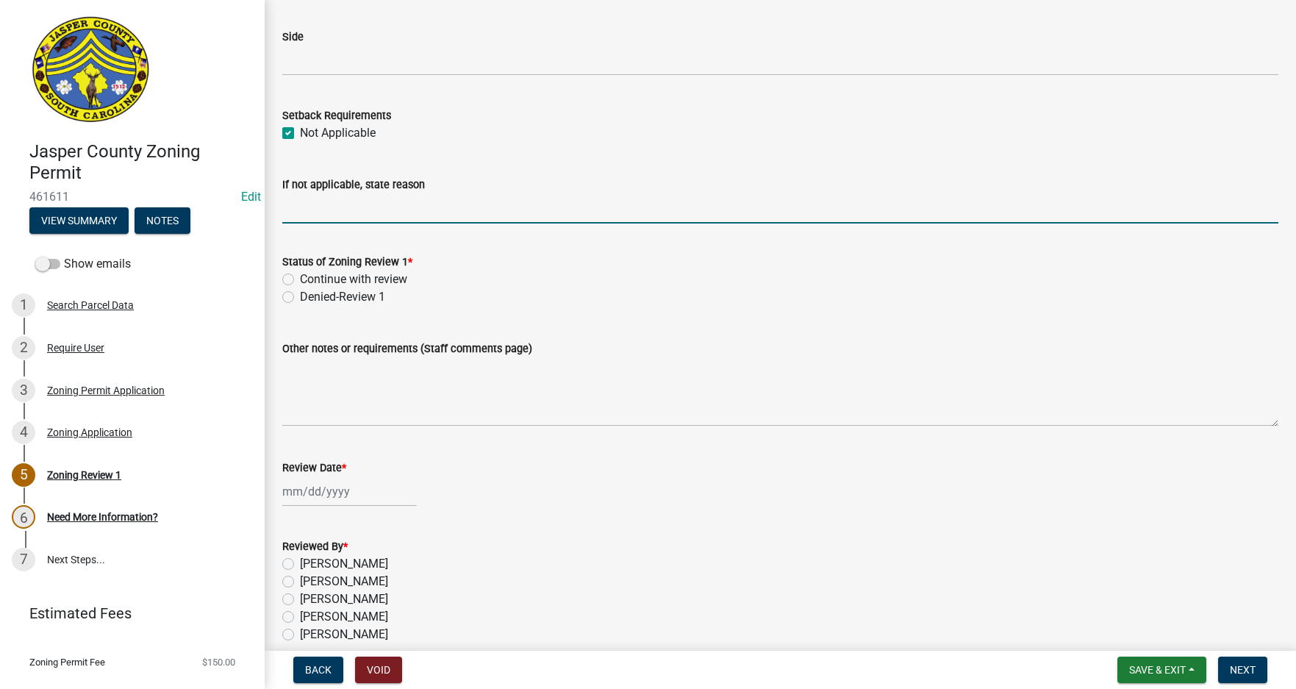
click at [348, 215] on input "If not applicable, state reason" at bounding box center [780, 208] width 996 height 30
type input "Tree Clearing Only"
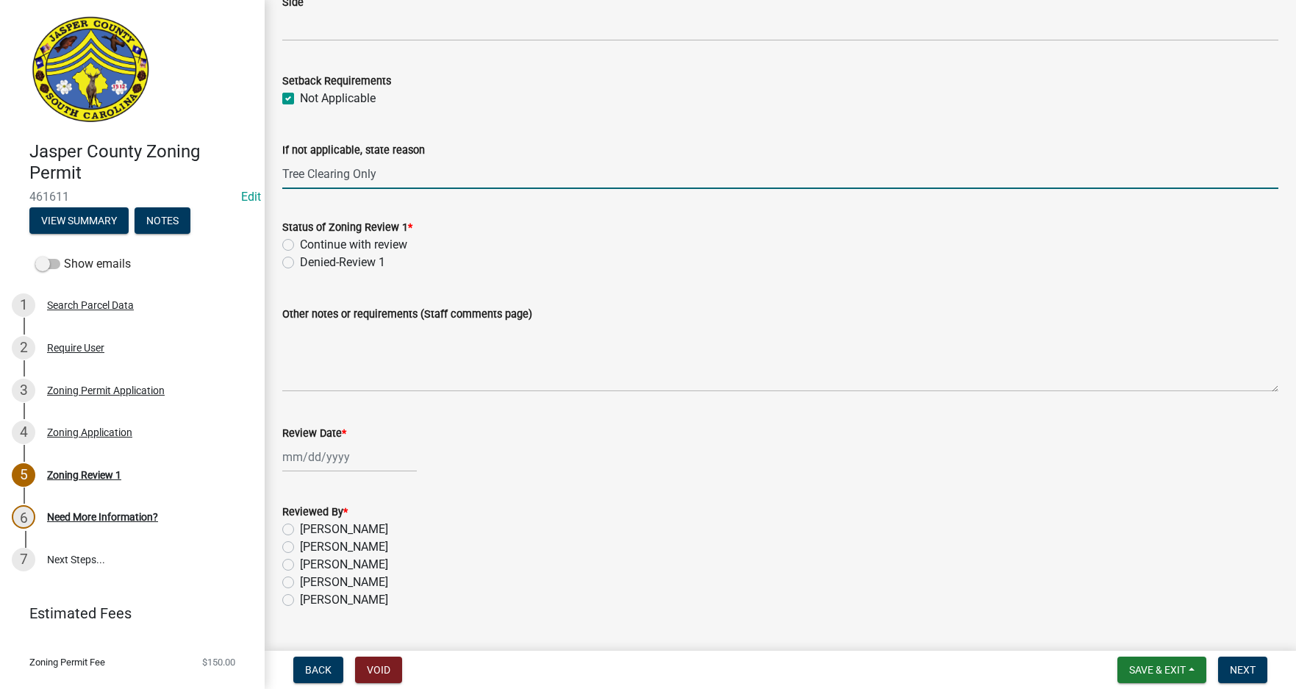
scroll to position [2421, 0]
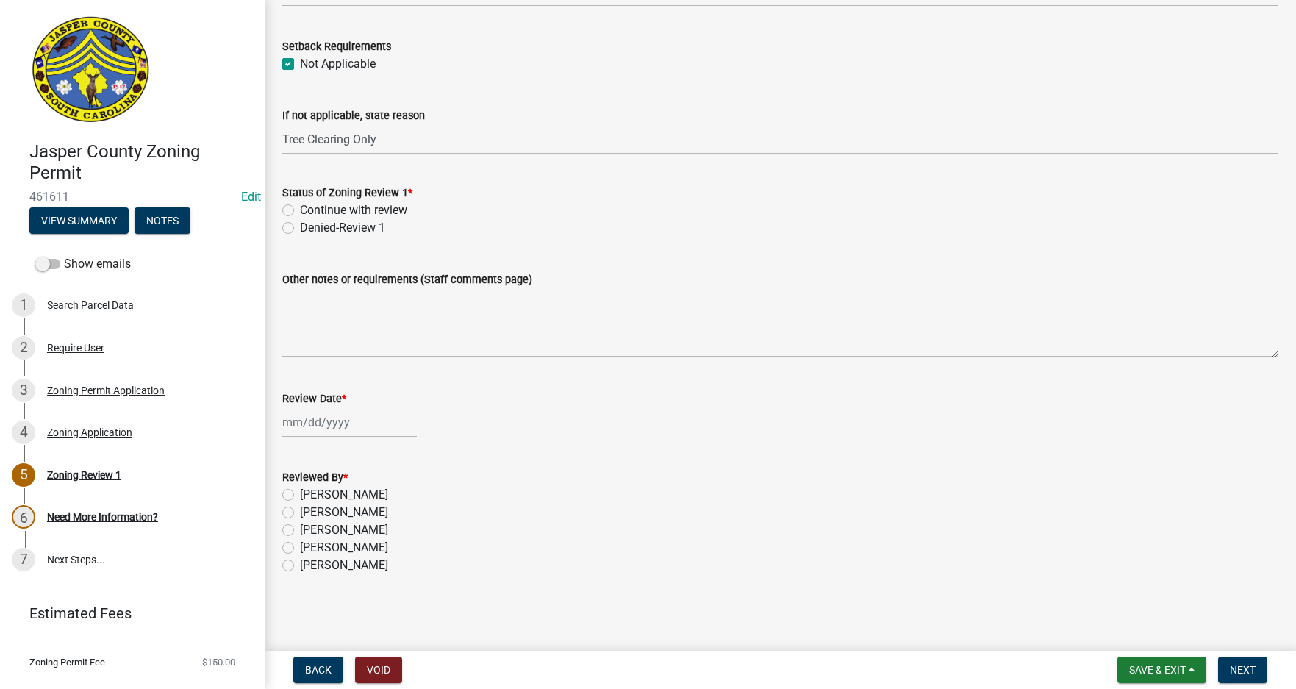
click at [300, 212] on label "Continue with review" at bounding box center [353, 210] width 107 height 18
click at [300, 211] on input "Continue with review" at bounding box center [305, 206] width 10 height 10
radio input "true"
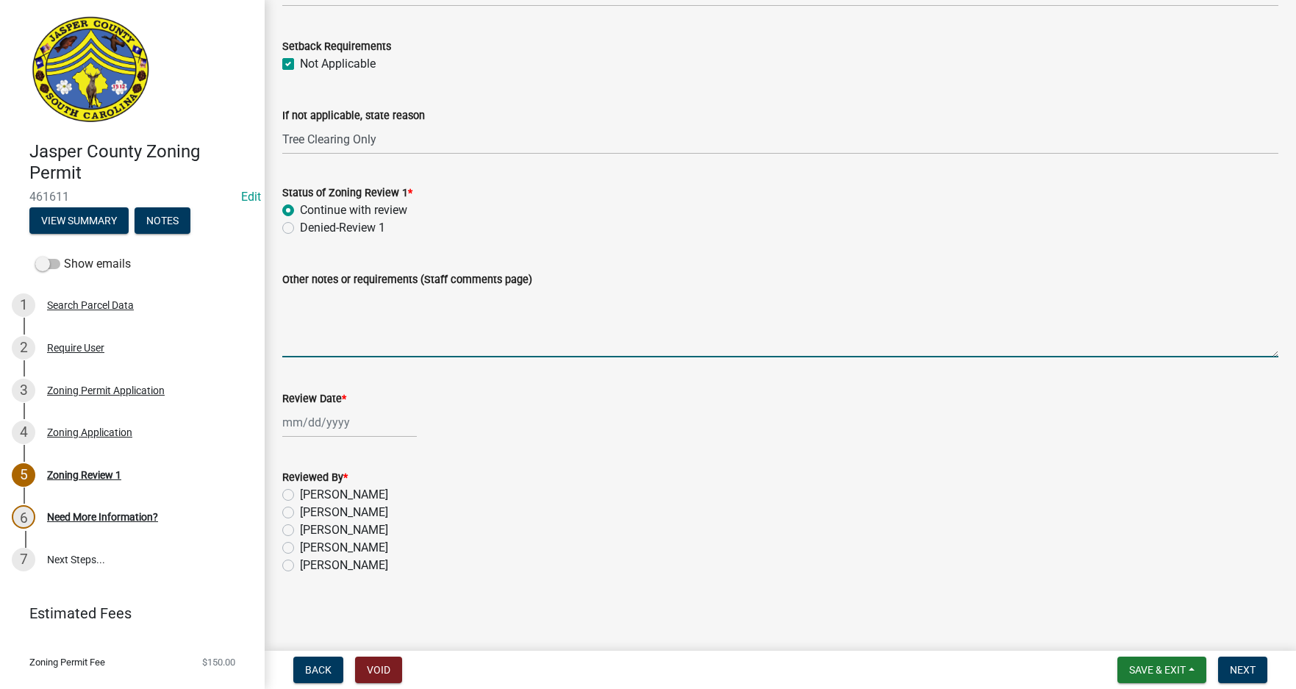
click at [312, 321] on textarea "Other notes or requirements (Staff comments page)" at bounding box center [780, 322] width 996 height 69
type textarea "N"
type textarea "Wetland on property, need tree survey showing where trees will be cut."
select select "8"
select select "2025"
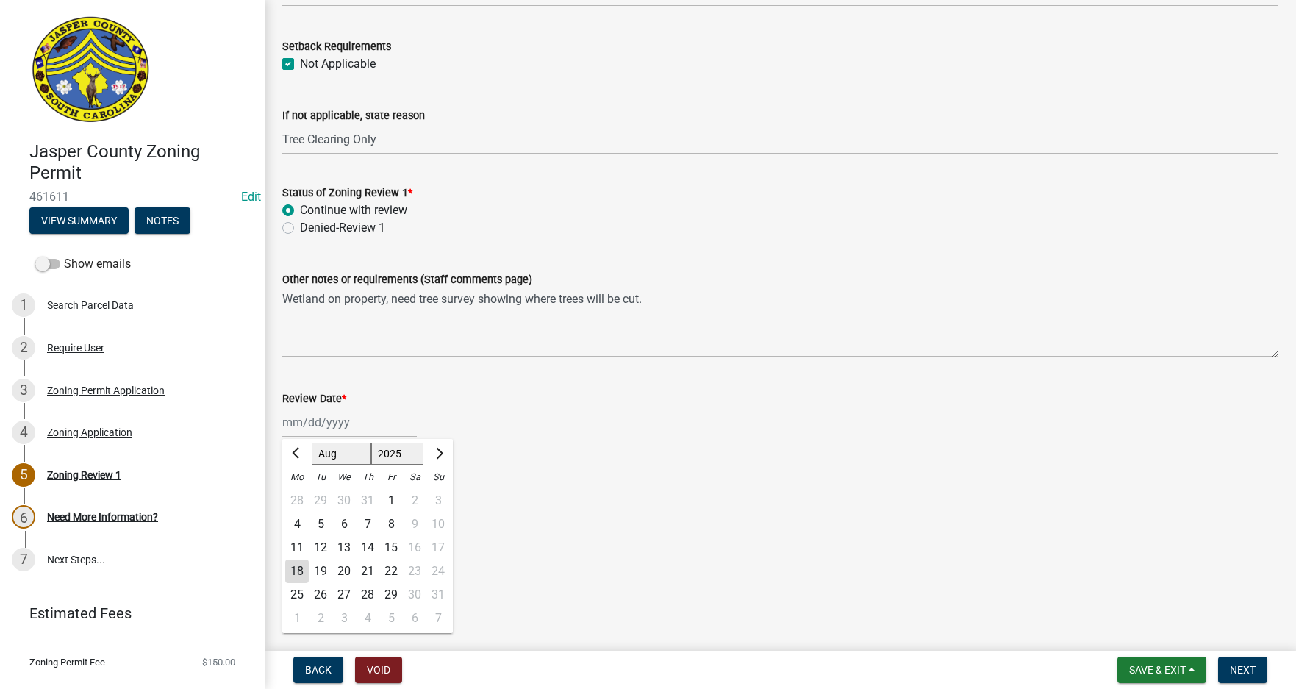
click at [334, 433] on div "Jan Feb Mar Apr May Jun Jul Aug Sep Oct Nov Dec 1525 1526 1527 1528 1529 1530 1…" at bounding box center [349, 422] width 134 height 30
click at [305, 572] on div "18" at bounding box center [297, 571] width 24 height 24
type input "08/18/2025"
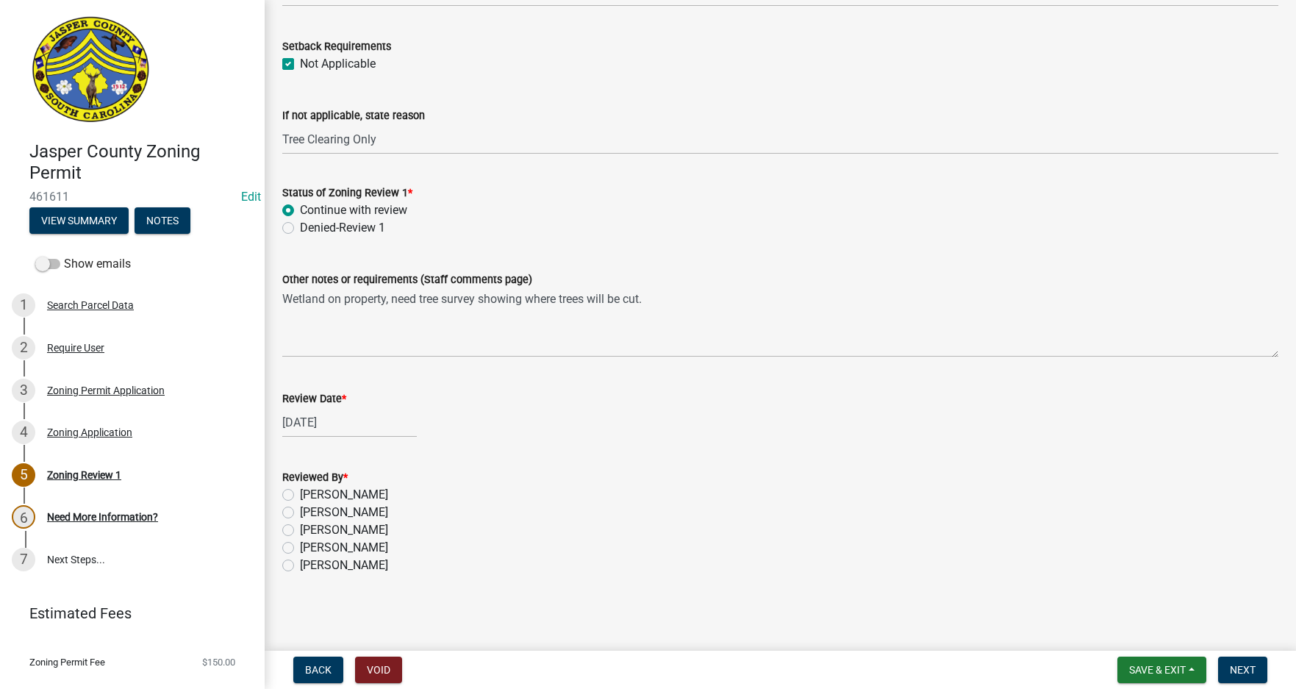
click at [300, 564] on label "Tara Hayes" at bounding box center [344, 565] width 88 height 18
click at [300, 564] on input "Tara Hayes" at bounding box center [305, 561] width 10 height 10
radio input "true"
click at [1250, 672] on span "Next" at bounding box center [1242, 670] width 26 height 12
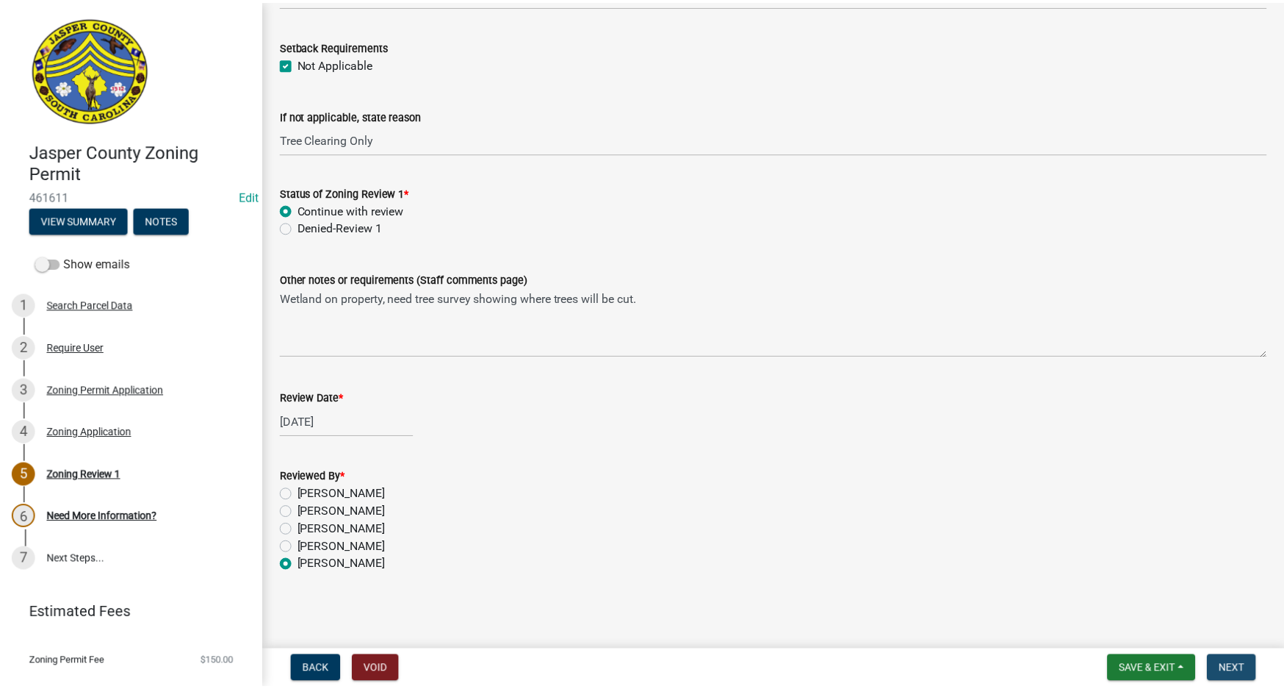
scroll to position [0, 0]
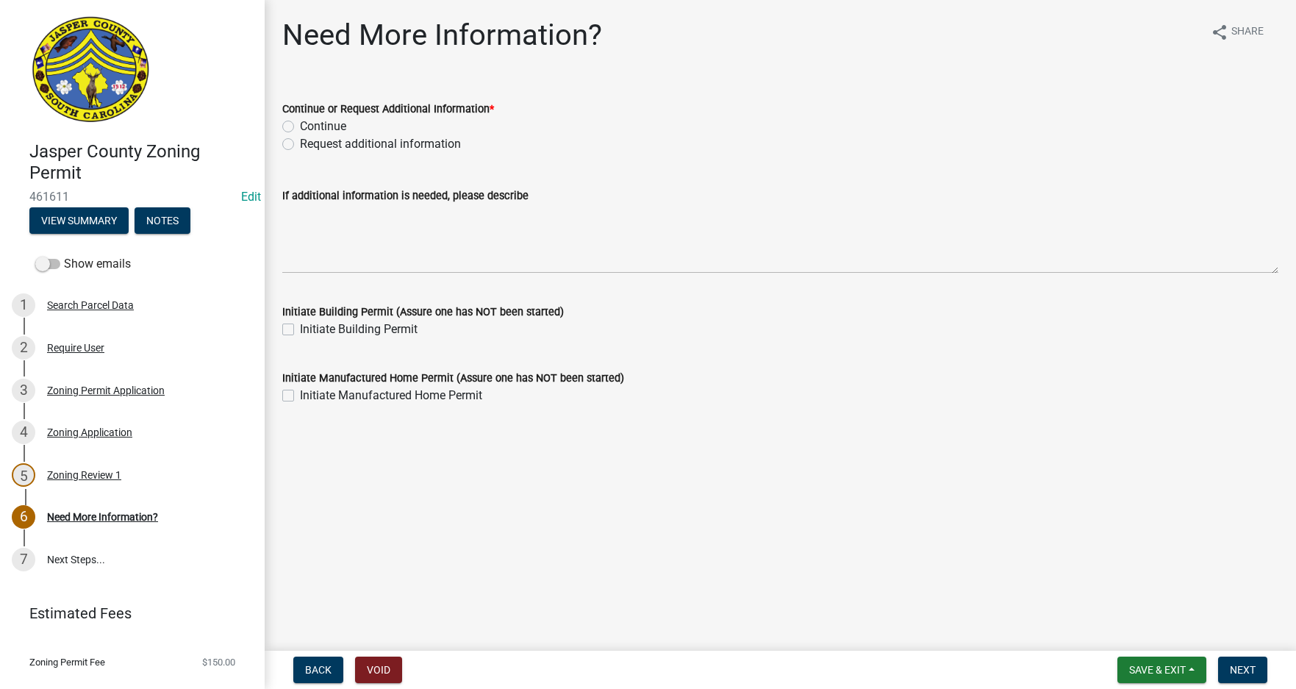
click at [300, 143] on label "Request additional information" at bounding box center [380, 144] width 161 height 18
click at [300, 143] on input "Request additional information" at bounding box center [305, 140] width 10 height 10
radio input "true"
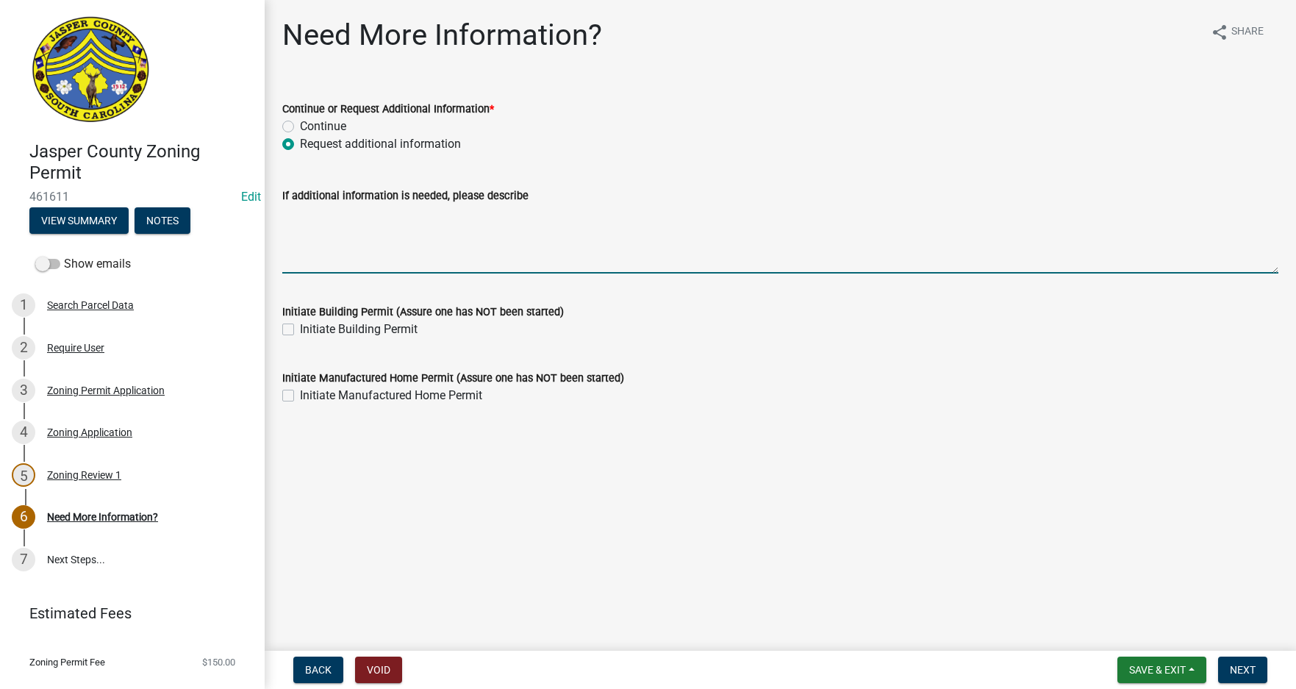
click at [290, 220] on textarea "If additional information is needed, please describe" at bounding box center [780, 238] width 996 height 69
click at [581, 215] on textarea "We need a tree survey or sketch showing where the trees are located on the prop…" at bounding box center [780, 238] width 996 height 69
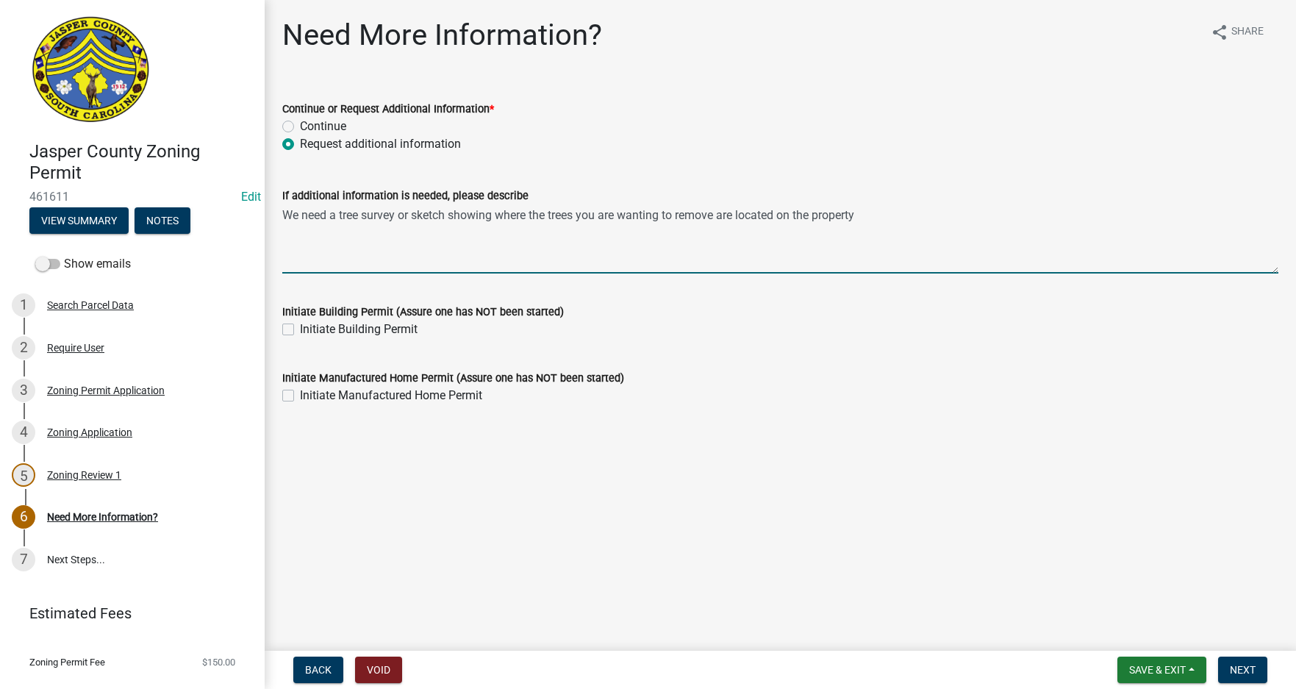
click at [880, 216] on textarea "We need a tree survey or sketch showing where the trees you are wanting to remo…" at bounding box center [780, 238] width 996 height 69
type textarea "We need a tree survey or sketch showing where the trees you are wanting to remo…"
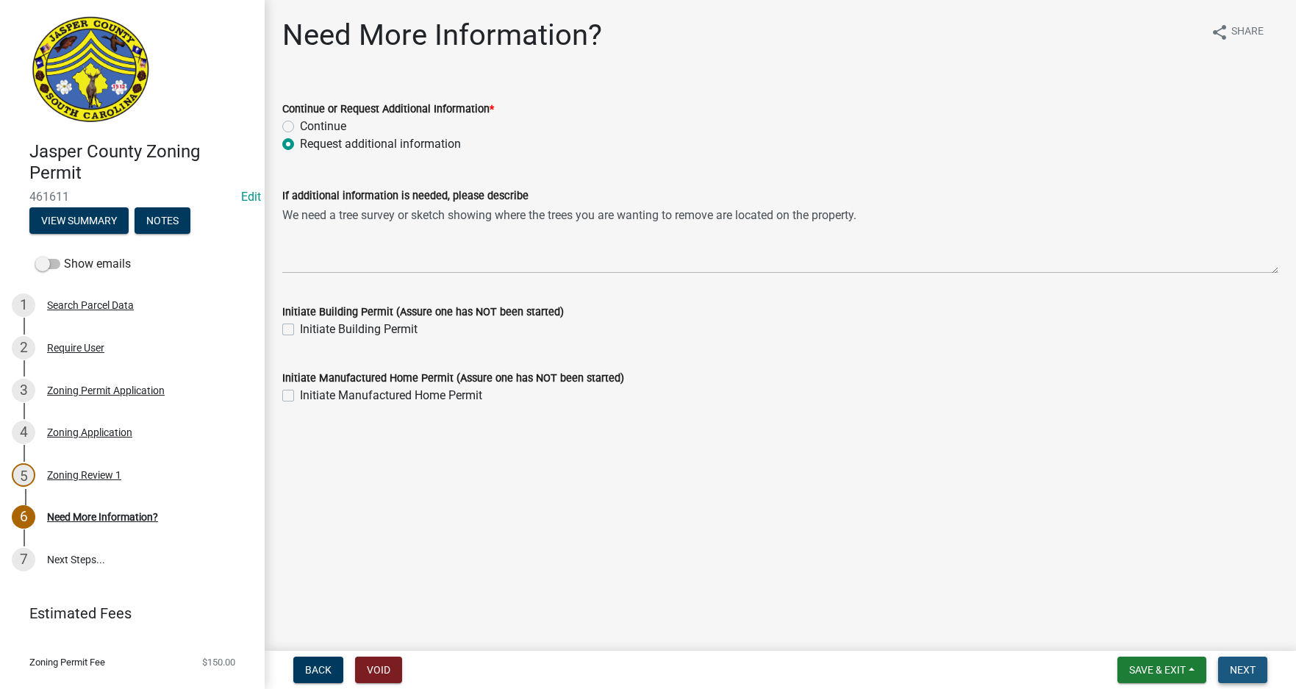
click at [1251, 675] on span "Next" at bounding box center [1242, 670] width 26 height 12
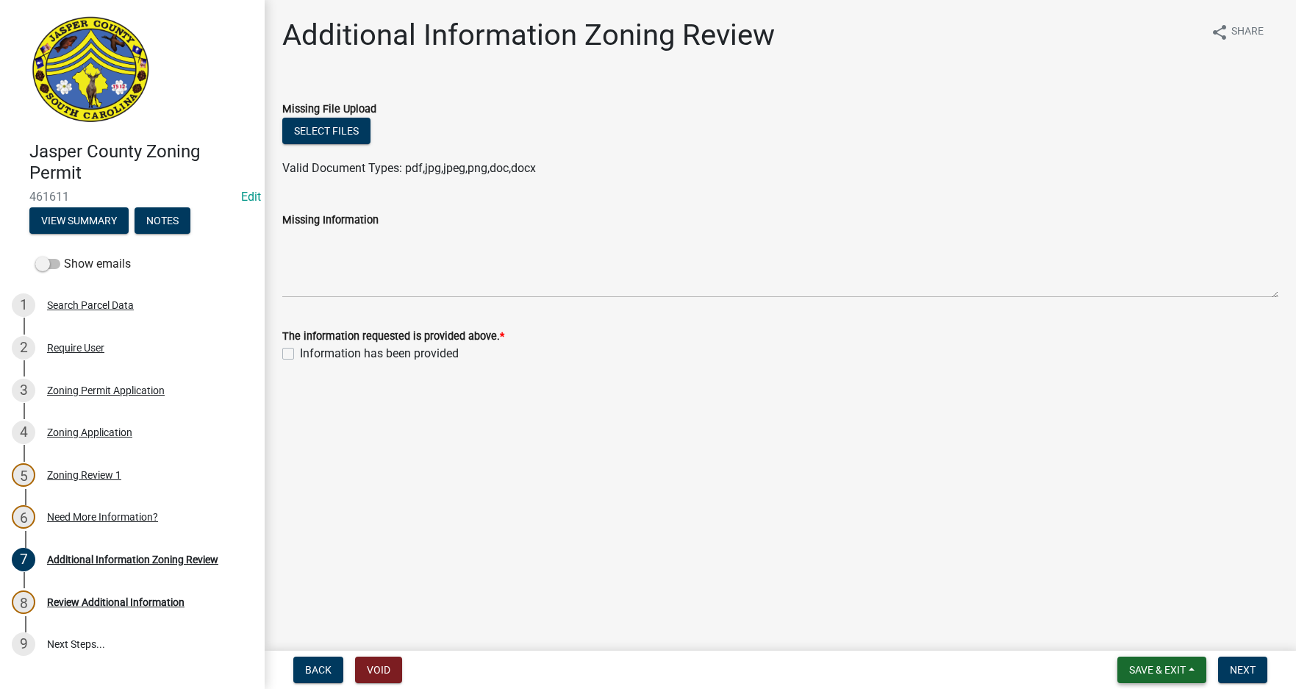
click at [1184, 666] on span "Save & Exit" at bounding box center [1157, 670] width 57 height 12
click at [1152, 635] on button "Save & Exit" at bounding box center [1147, 631] width 118 height 35
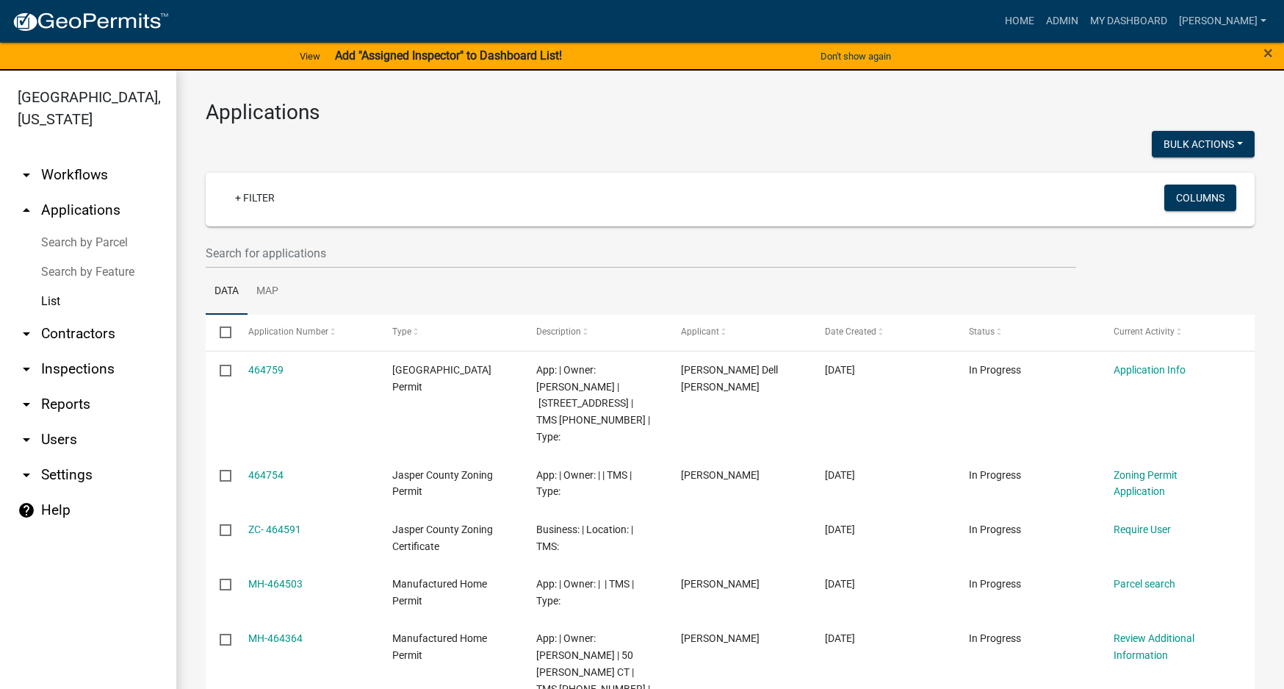
select select "3: 100"
